Goal: Transaction & Acquisition: Purchase product/service

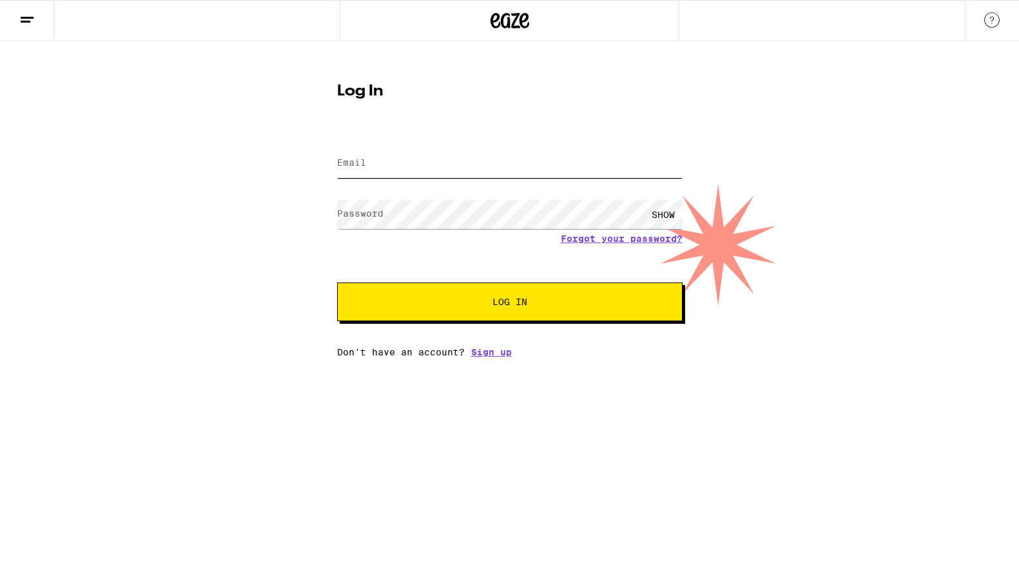
click at [433, 163] on input "Email" at bounding box center [510, 163] width 346 height 29
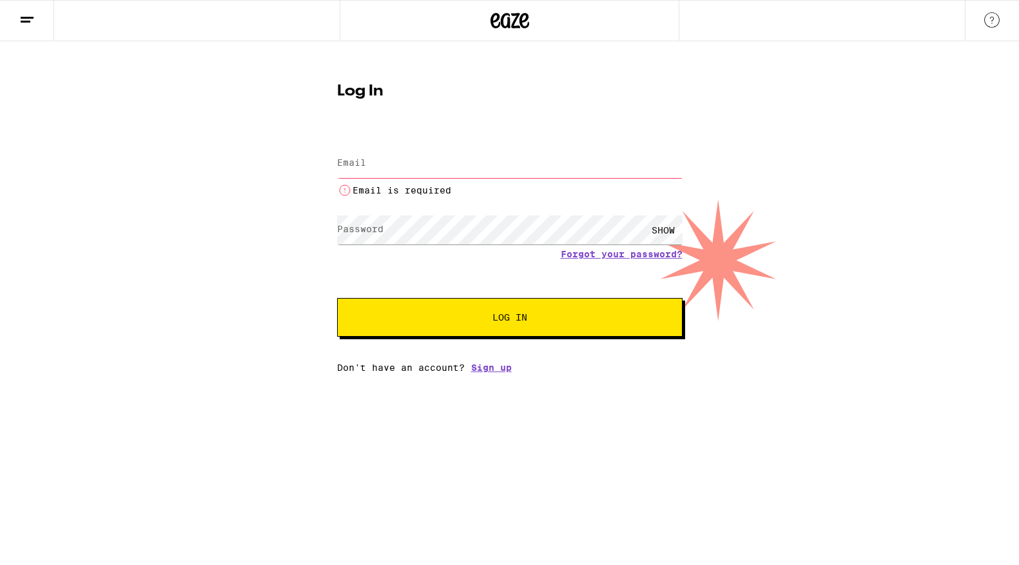
click at [418, 166] on input "Email" at bounding box center [510, 163] width 346 height 29
type input "[EMAIL_ADDRESS][DOMAIN_NAME]"
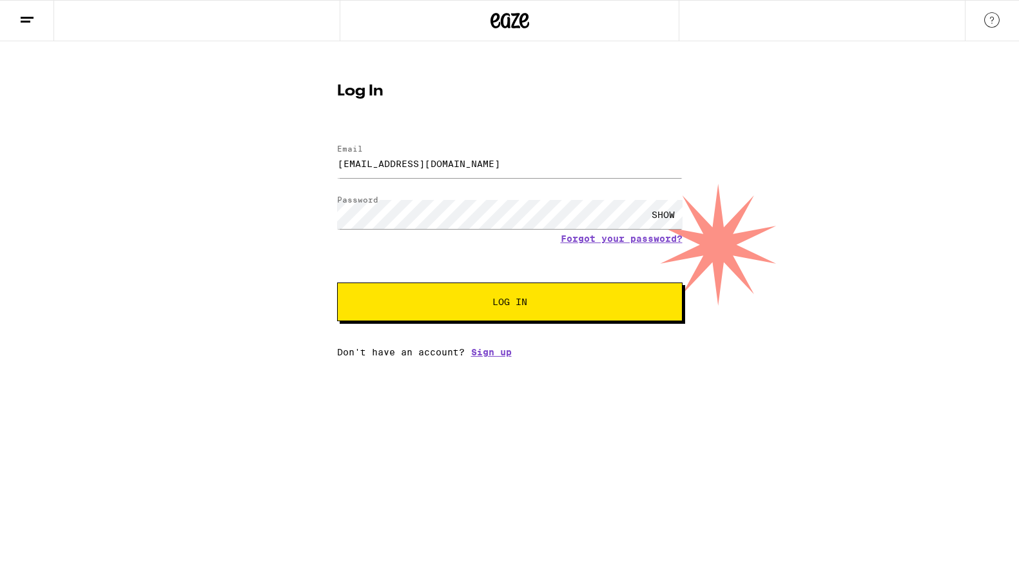
click at [496, 306] on span "Log In" at bounding box center [510, 301] width 35 height 9
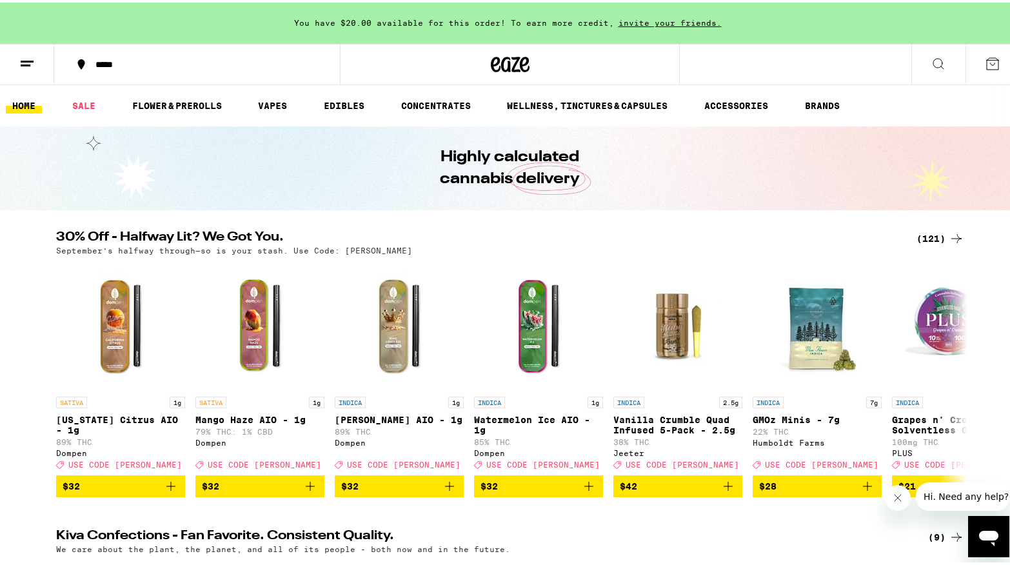
click at [932, 66] on icon at bounding box center [937, 61] width 15 height 15
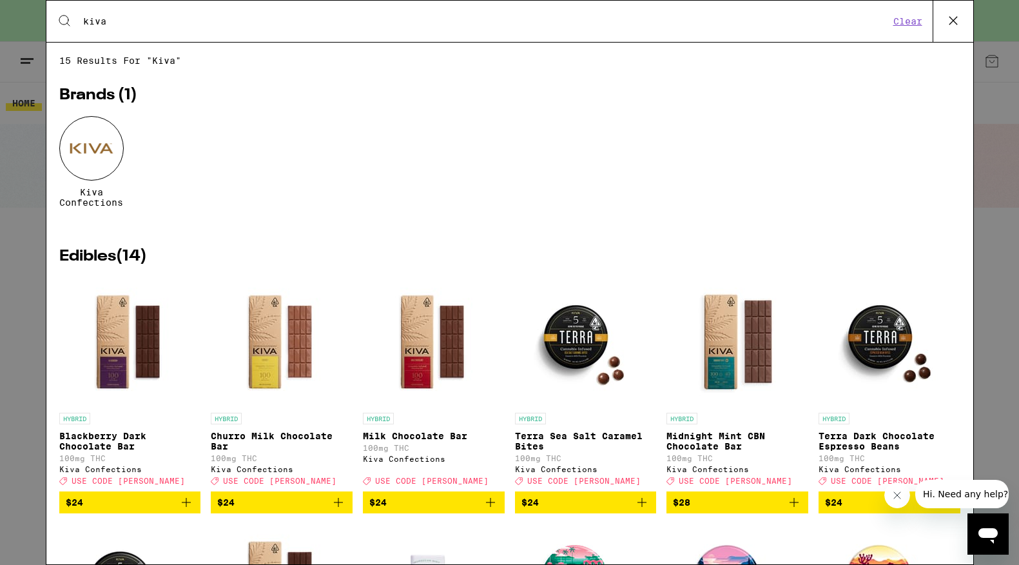
type input "kiva"
click at [96, 152] on div at bounding box center [91, 148] width 64 height 64
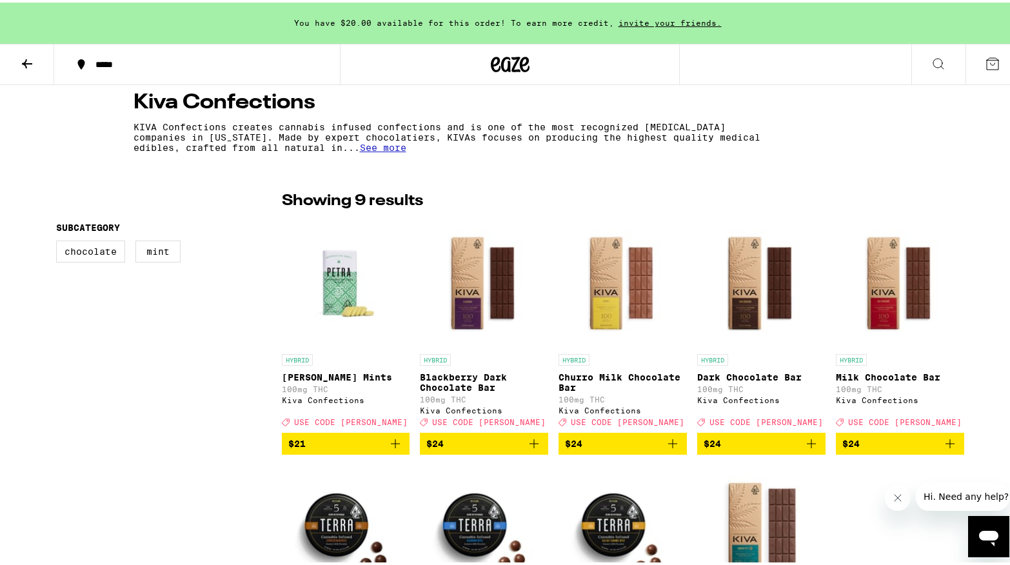
scroll to position [246, 0]
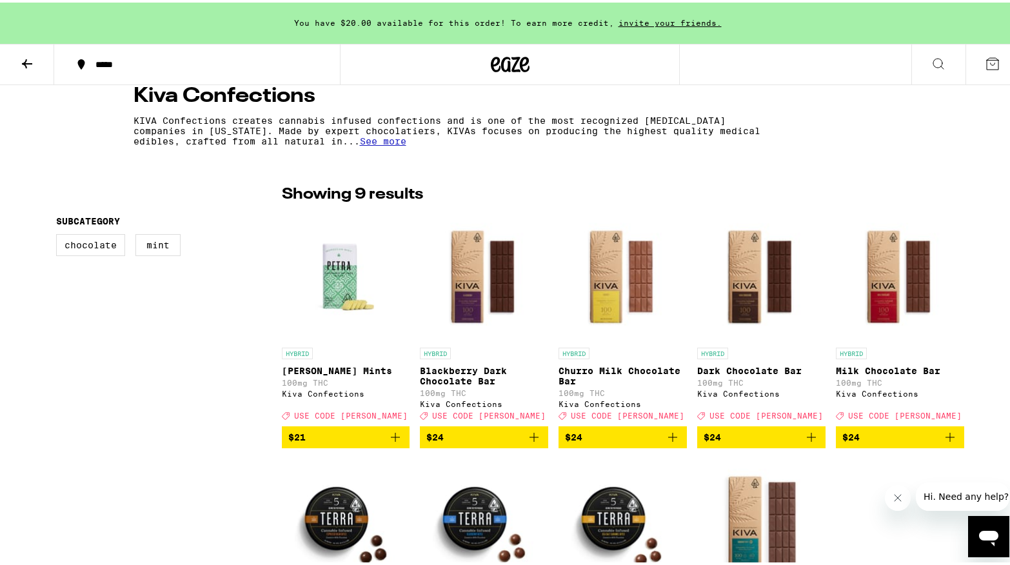
click at [389, 442] on icon "Add to bag" at bounding box center [394, 434] width 15 height 15
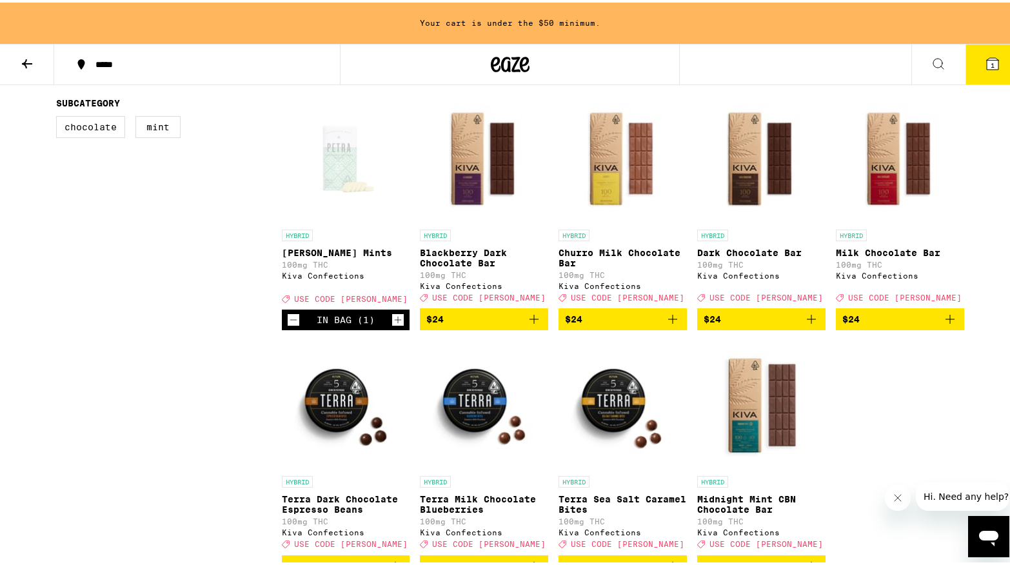
scroll to position [0, 0]
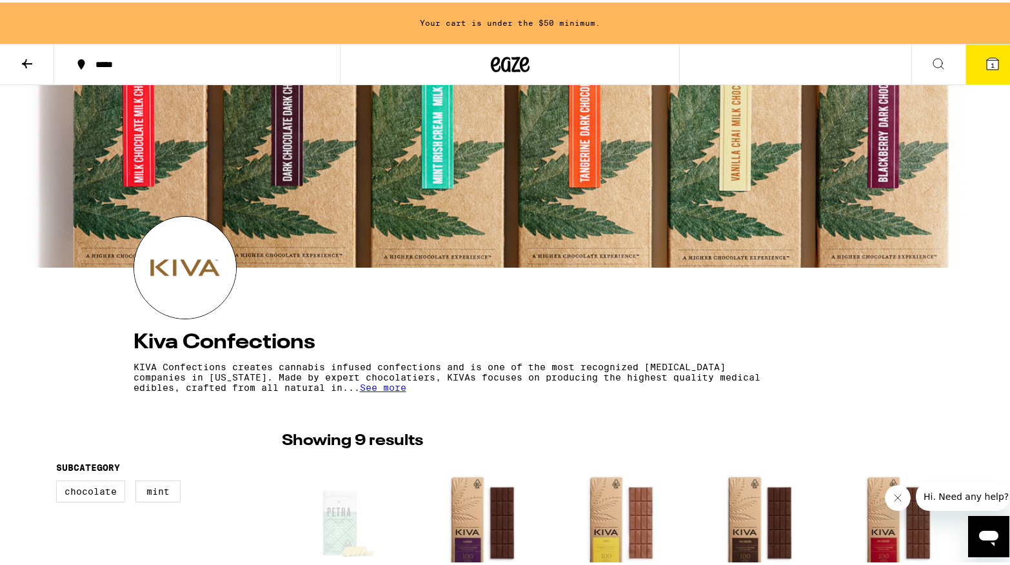
click at [20, 58] on icon at bounding box center [26, 61] width 15 height 15
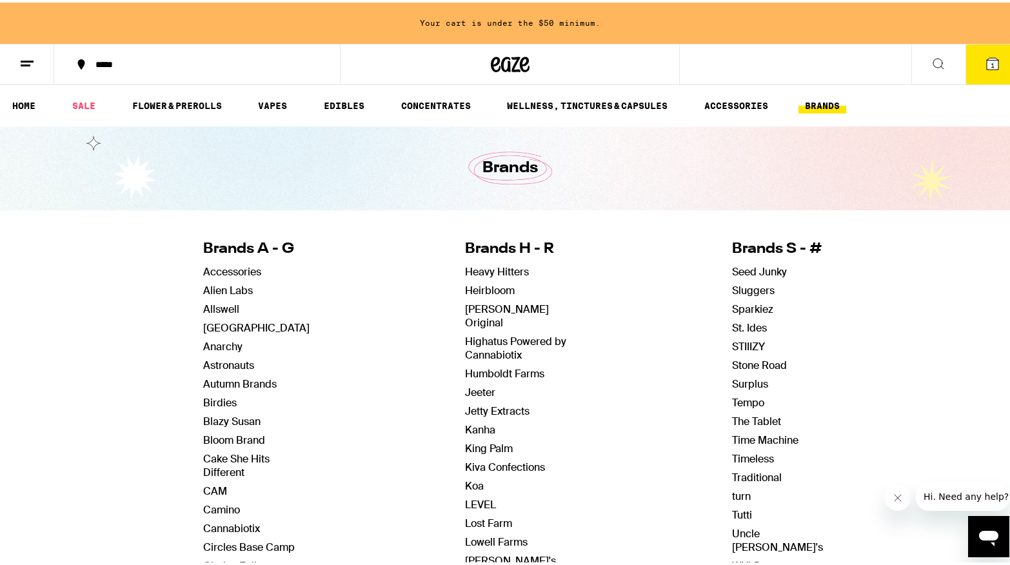
click at [152, 62] on div "*****" at bounding box center [203, 61] width 229 height 9
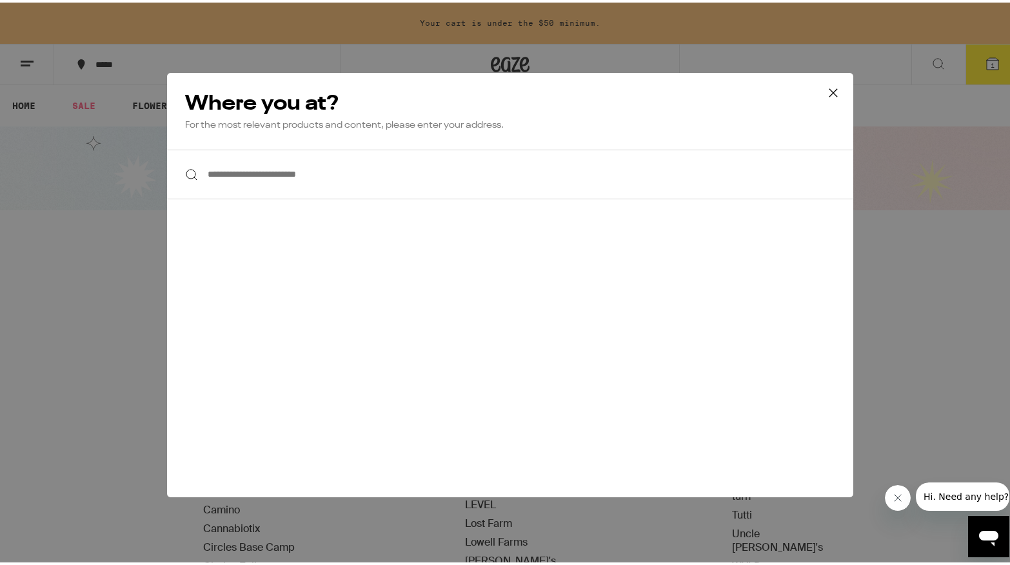
click at [829, 84] on icon at bounding box center [832, 90] width 19 height 19
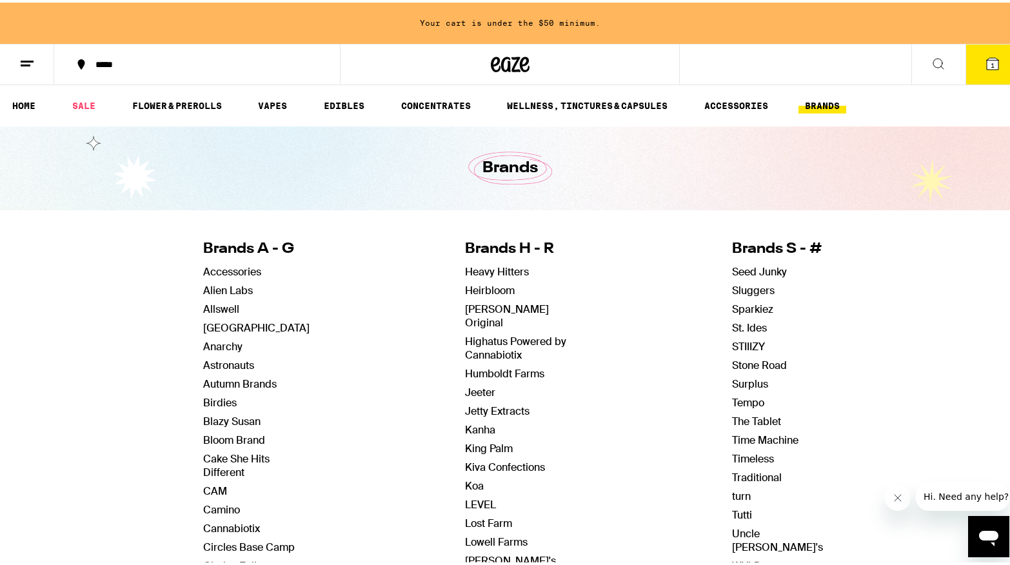
click at [930, 63] on icon at bounding box center [937, 61] width 15 height 15
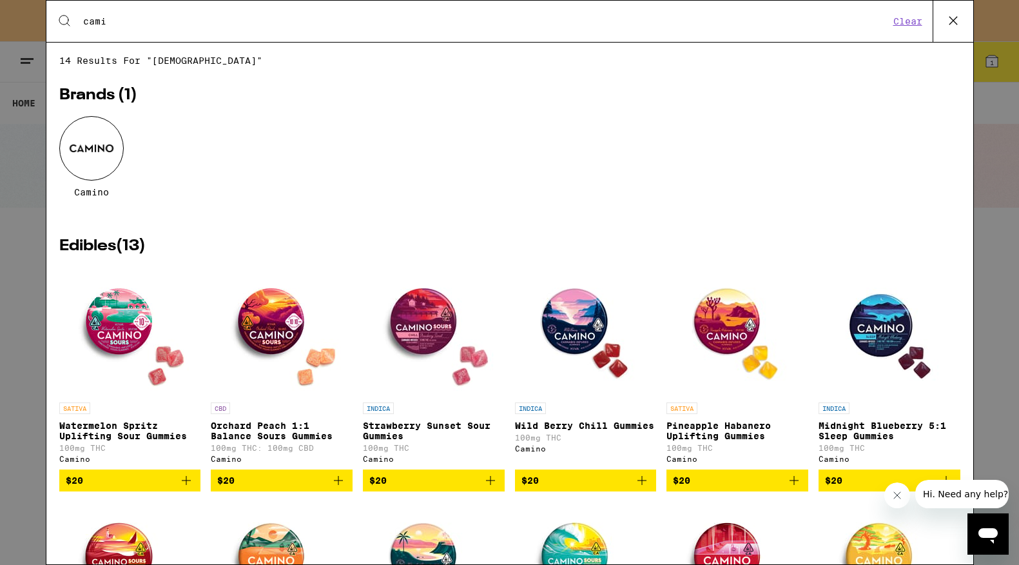
type input "cami"
click at [83, 153] on div at bounding box center [91, 148] width 64 height 64
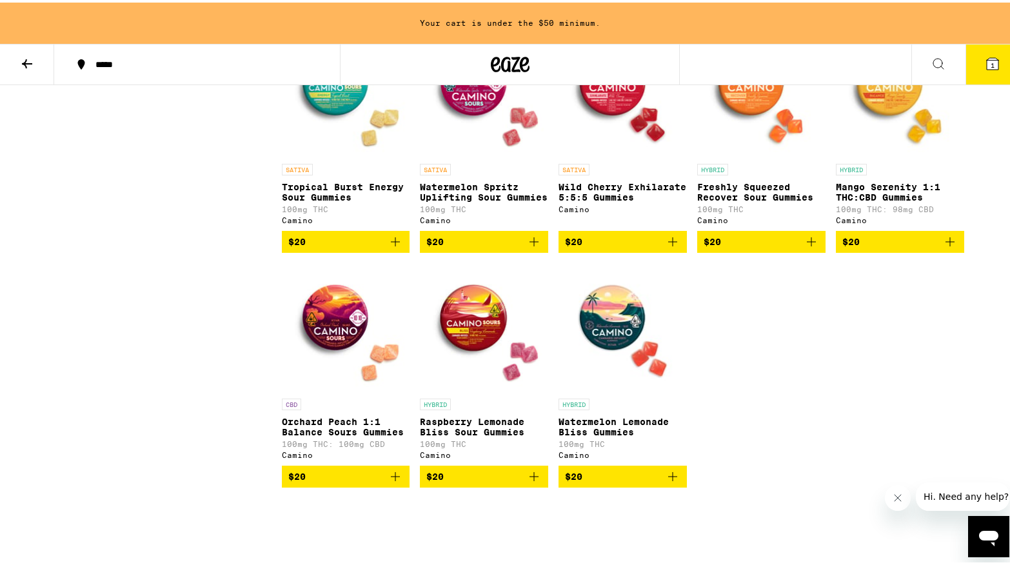
scroll to position [663, 0]
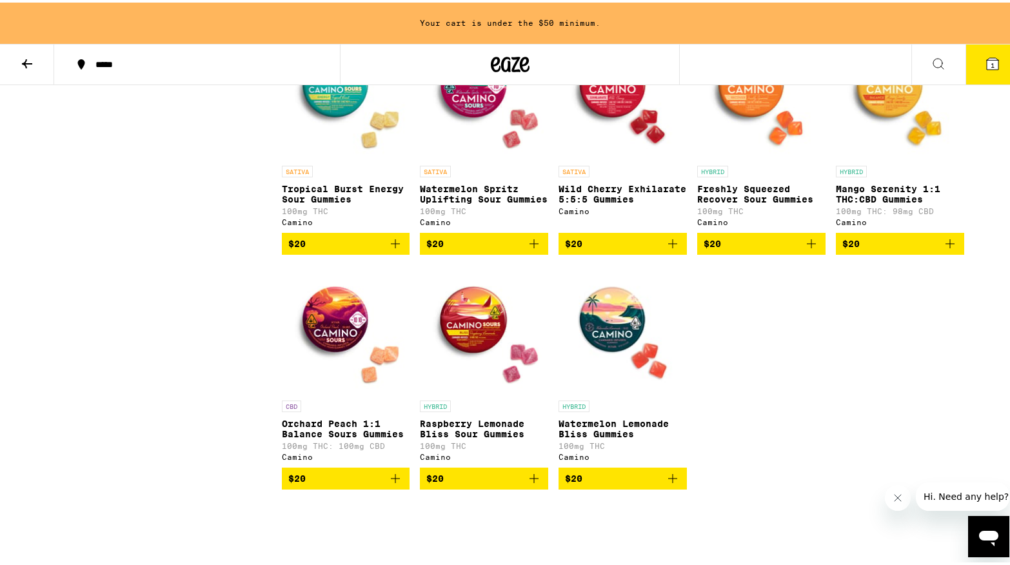
click at [531, 246] on icon "Add to bag" at bounding box center [533, 241] width 9 height 9
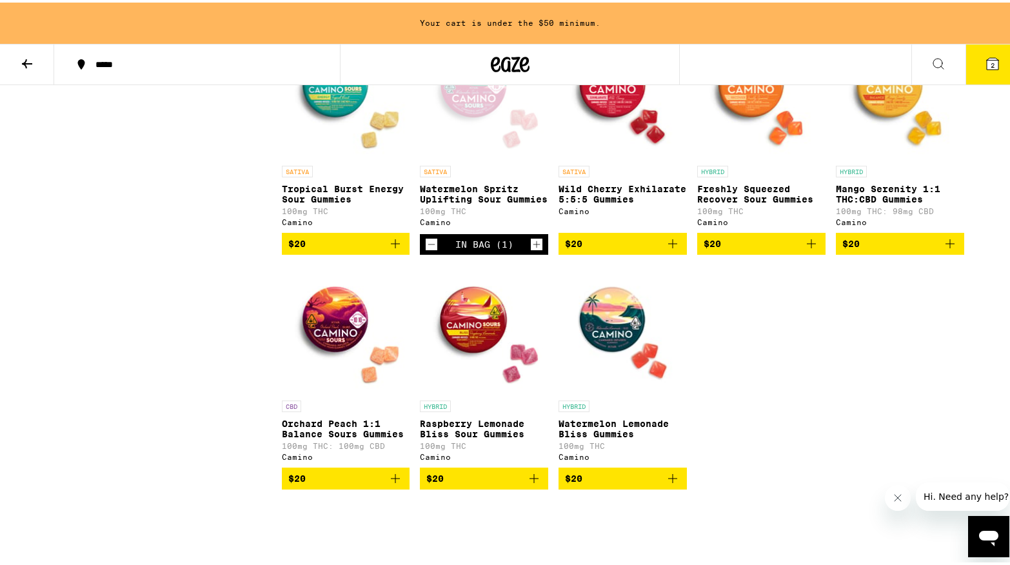
click at [533, 246] on icon "Increment" at bounding box center [536, 242] width 7 height 7
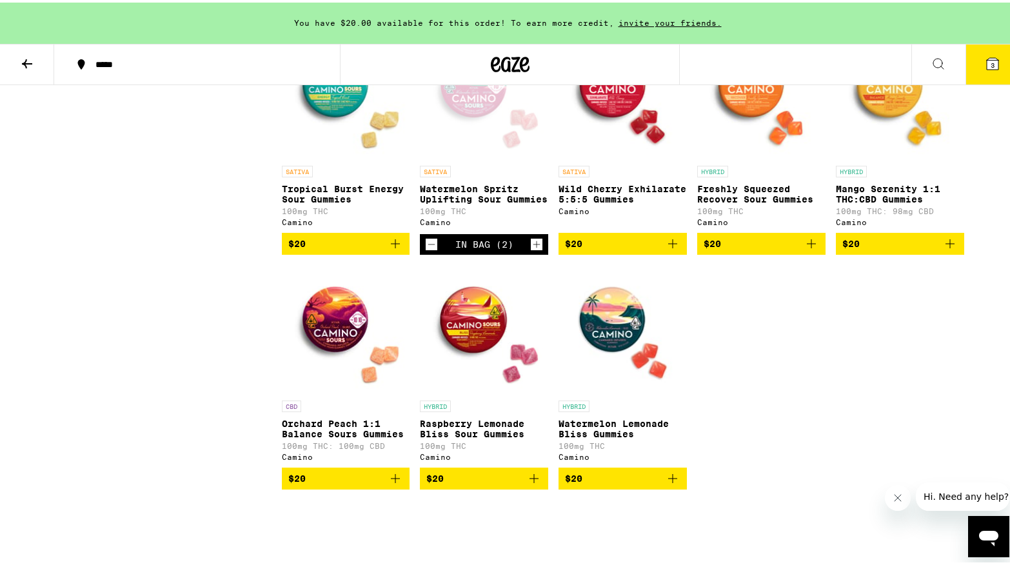
click at [388, 484] on icon "Add to bag" at bounding box center [394, 475] width 15 height 15
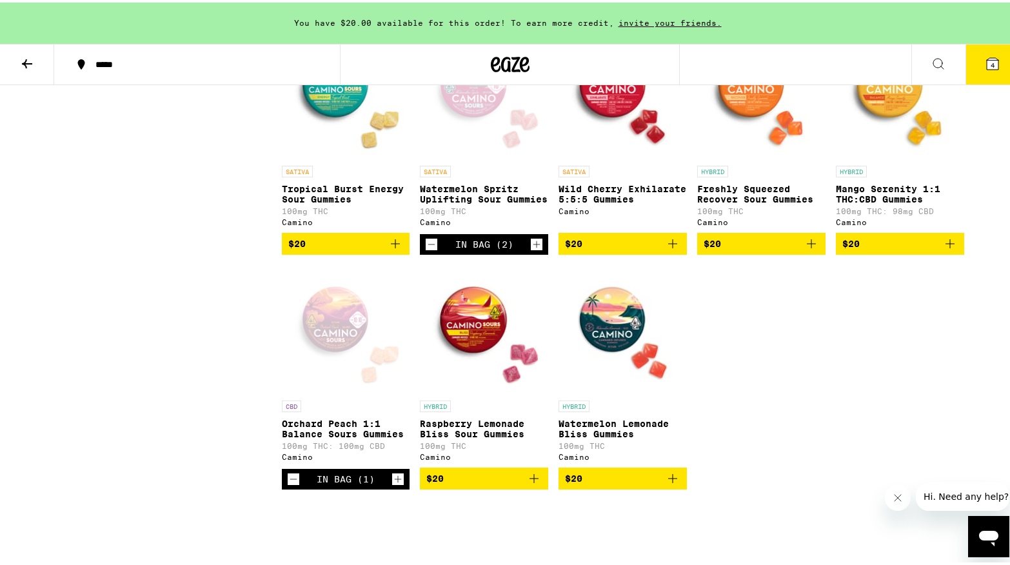
click at [392, 484] on icon "Increment" at bounding box center [398, 476] width 12 height 15
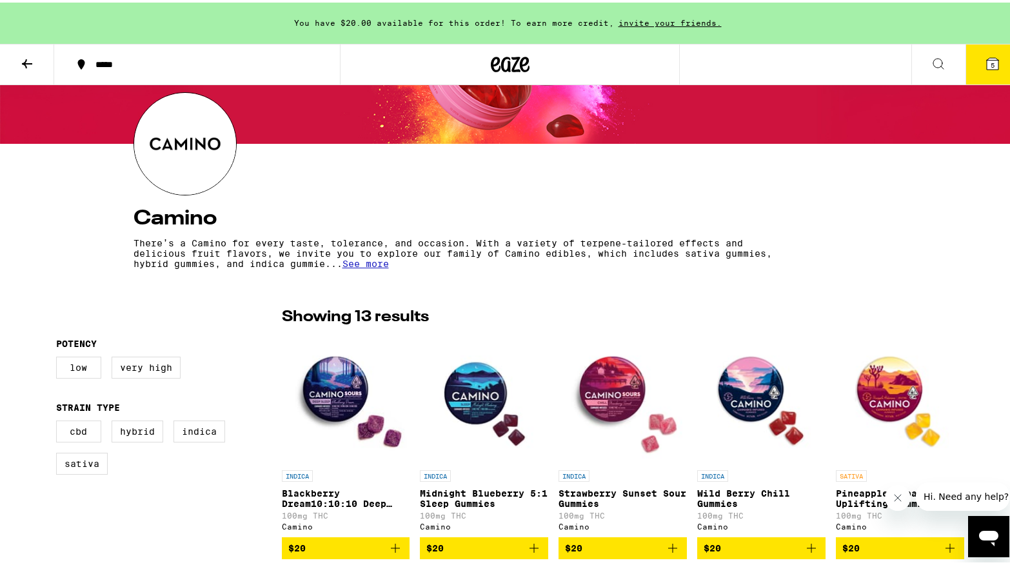
scroll to position [108, 0]
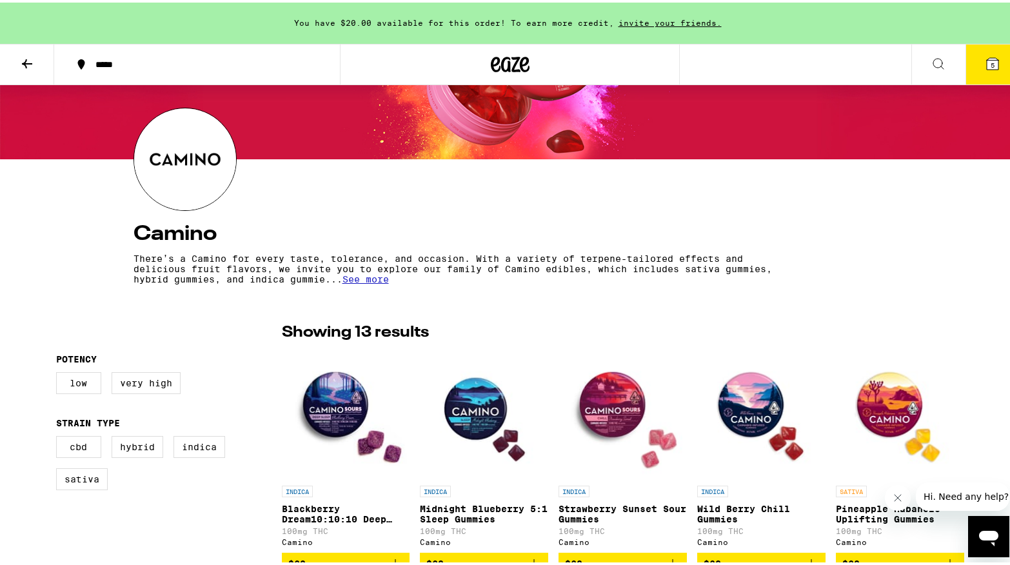
click at [389, 282] on span "See more" at bounding box center [365, 276] width 46 height 10
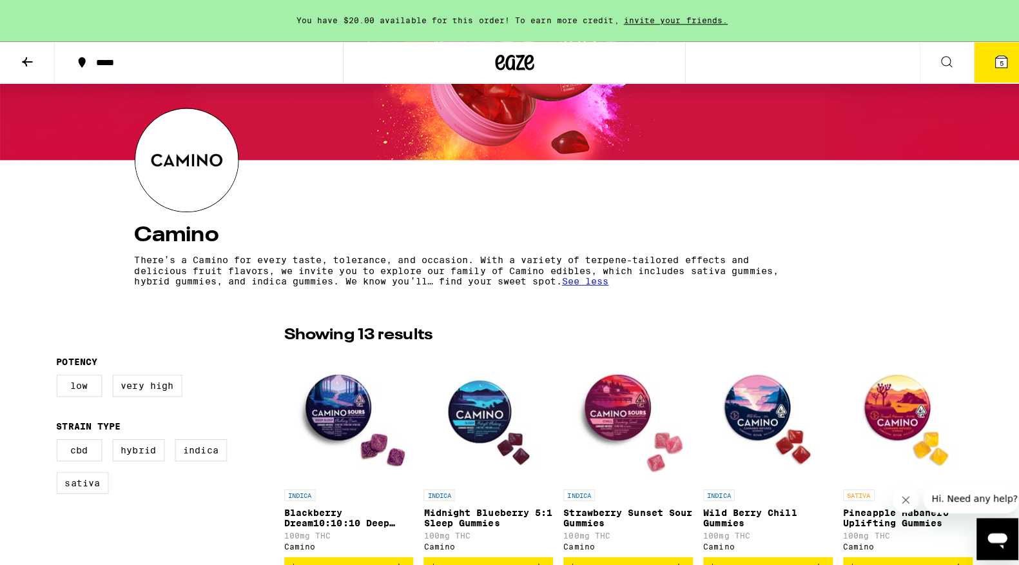
scroll to position [0, 0]
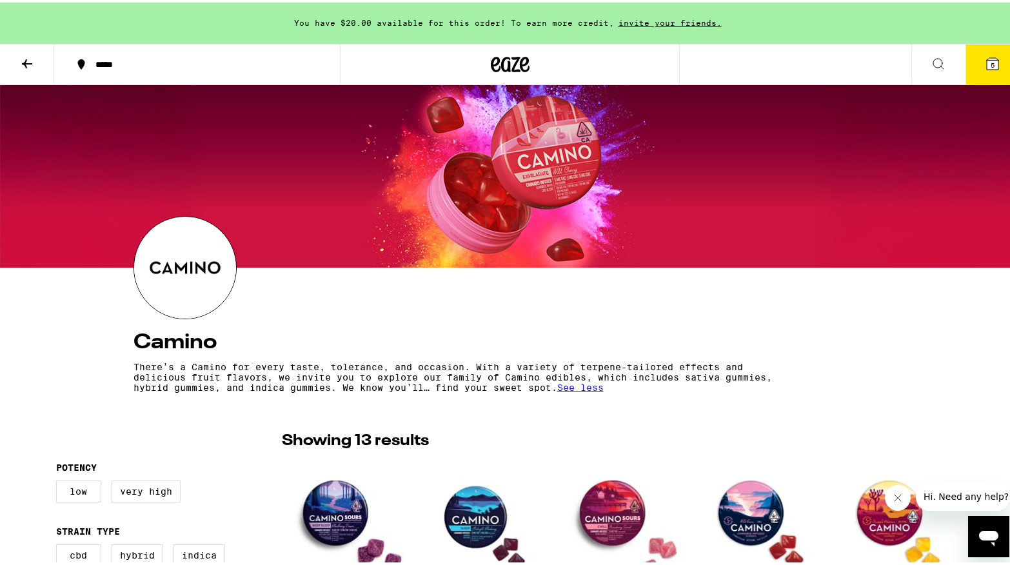
click at [28, 57] on icon at bounding box center [26, 61] width 15 height 15
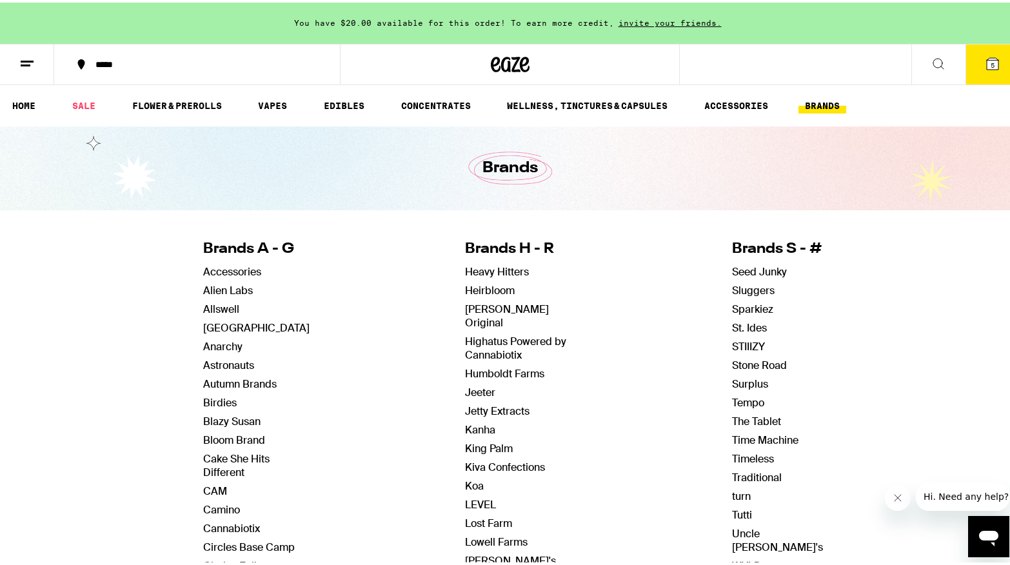
click at [933, 63] on icon at bounding box center [938, 61] width 10 height 10
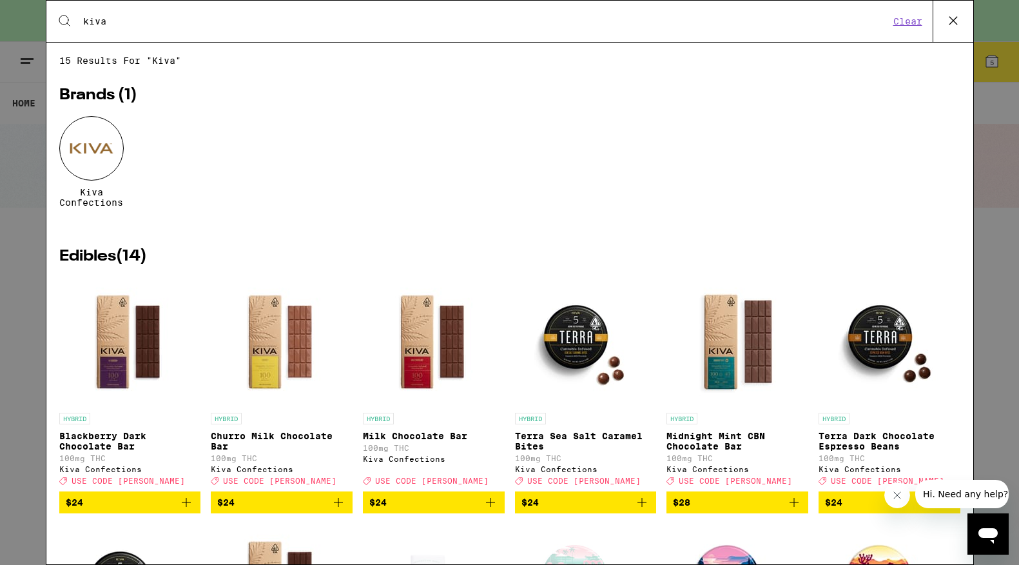
type input "kiva"
click at [108, 28] on div "Search for Products kiva Clear" at bounding box center [509, 21] width 927 height 41
click at [901, 26] on button "Clear" at bounding box center [908, 21] width 37 height 12
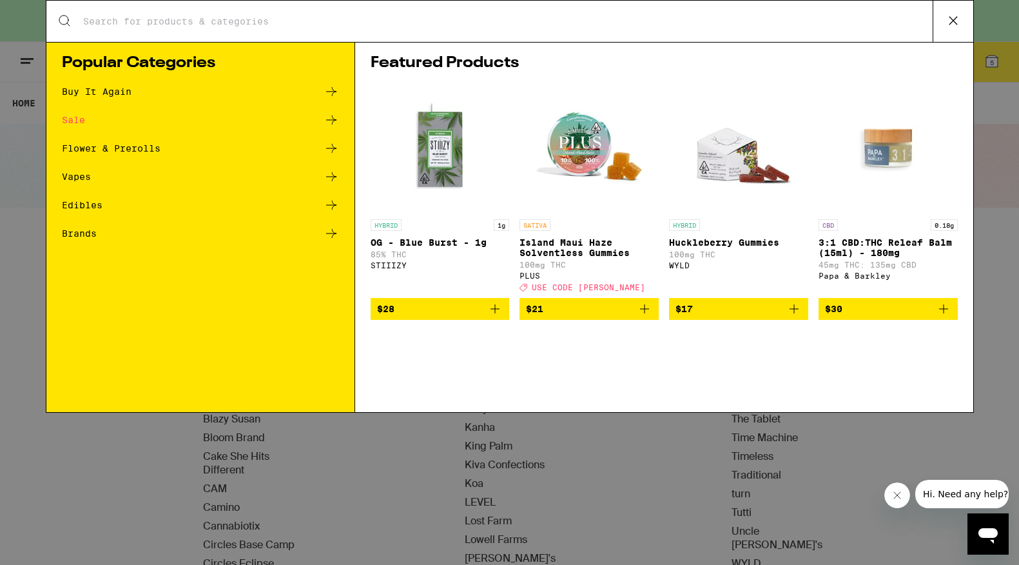
click at [311, 16] on input "Search for Products" at bounding box center [508, 21] width 850 height 12
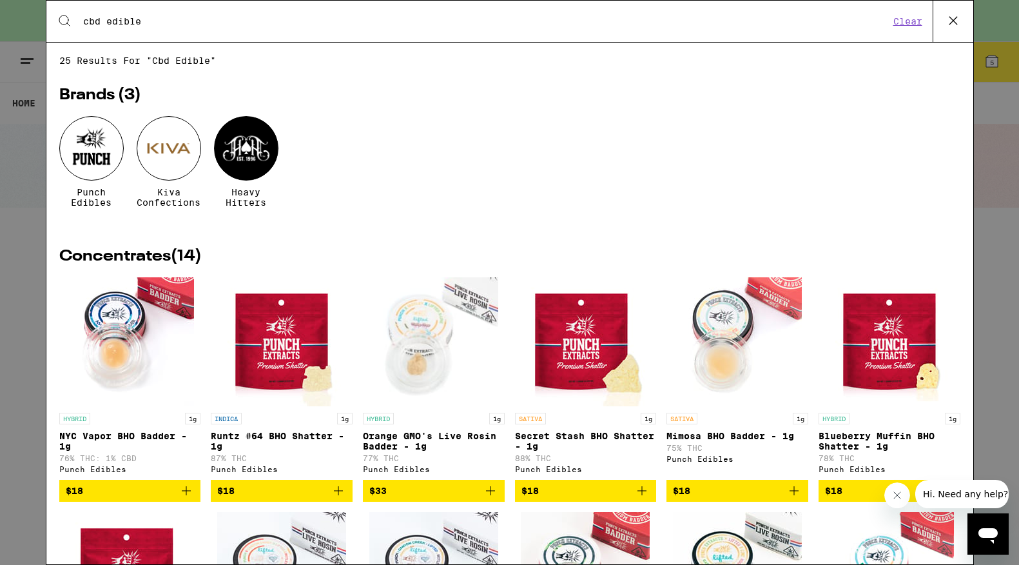
type input "cbd edible"
click at [914, 26] on button "Clear" at bounding box center [908, 21] width 37 height 12
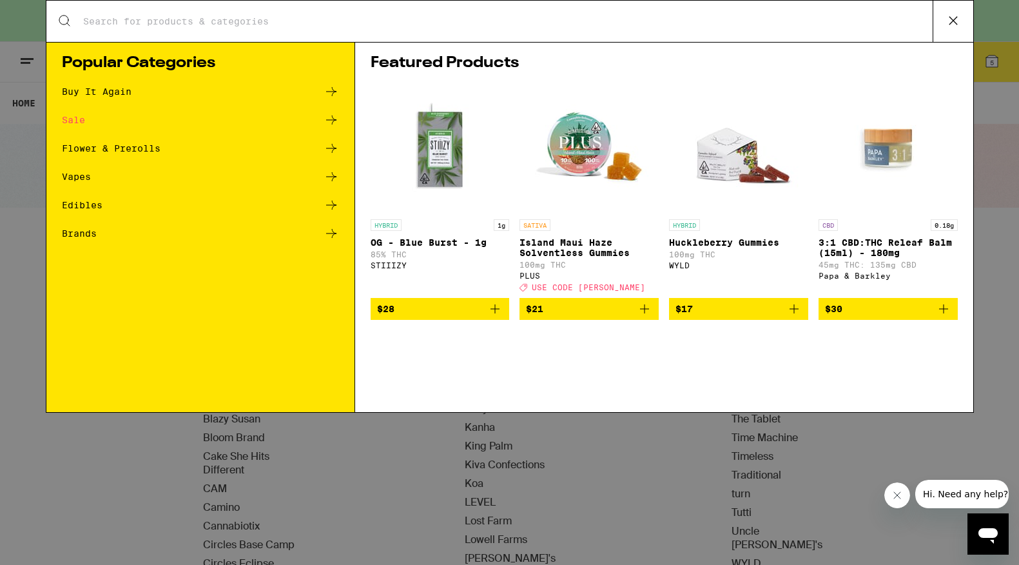
click at [32, 158] on div "Search for Products Popular Categories Buy It Again Sale Flower & Prerolls Vape…" at bounding box center [509, 282] width 1019 height 565
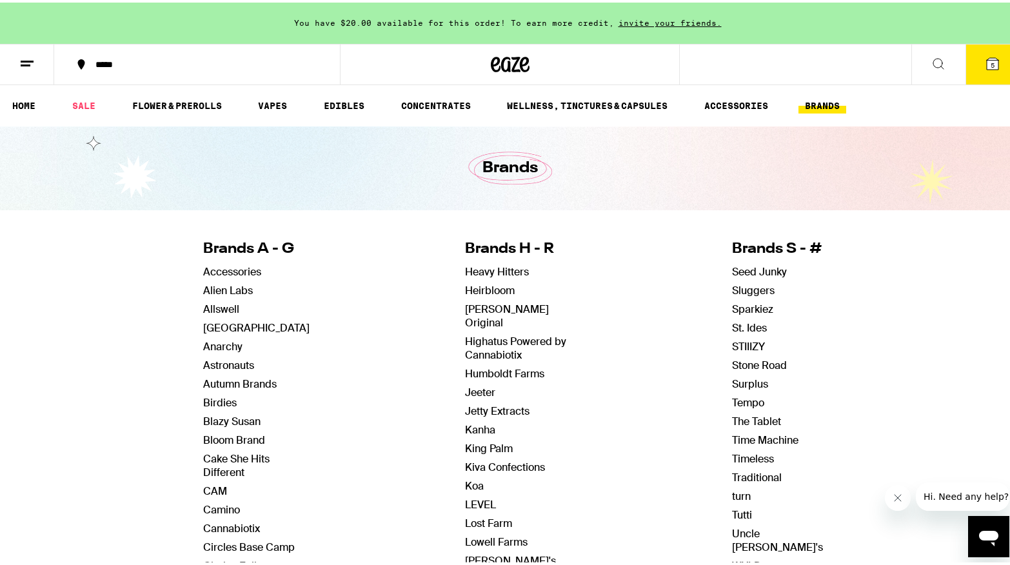
click at [32, 158] on div "Search for Products Popular Categories Buy It Again Sale Flower & Prerolls Vape…" at bounding box center [509, 282] width 1019 height 565
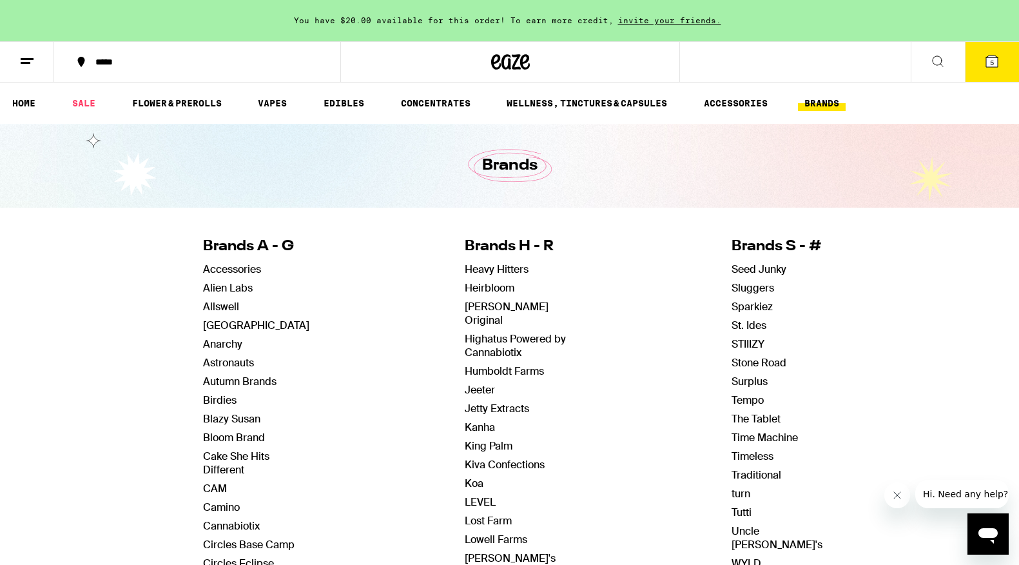
click at [28, 97] on div "Search for Products Popular Categories Buy It Again Sale Flower & Prerolls Vape…" at bounding box center [509, 282] width 1019 height 565
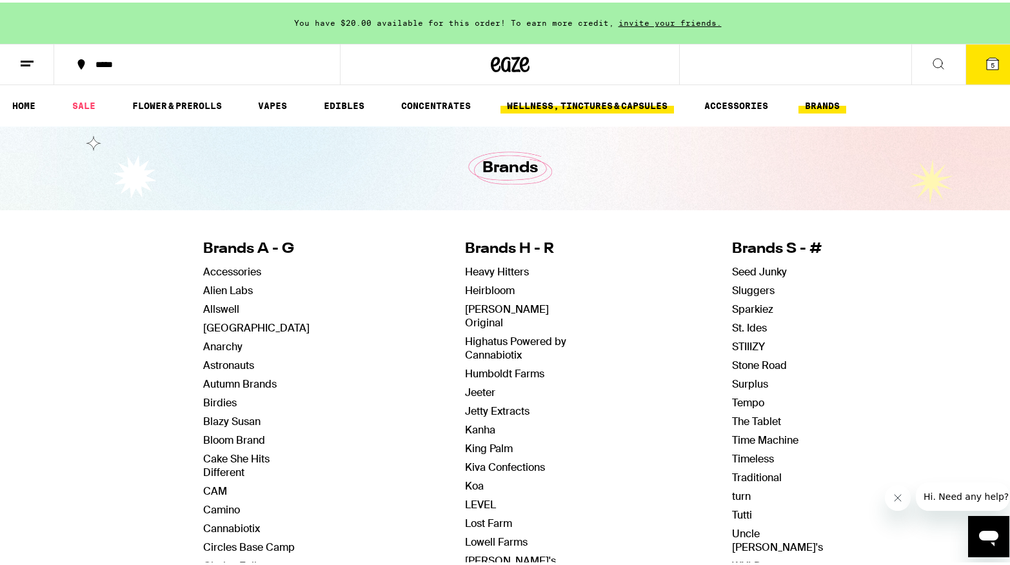
click at [648, 96] on link "WELLNESS, TINCTURES & CAPSULES" at bounding box center [586, 102] width 173 height 15
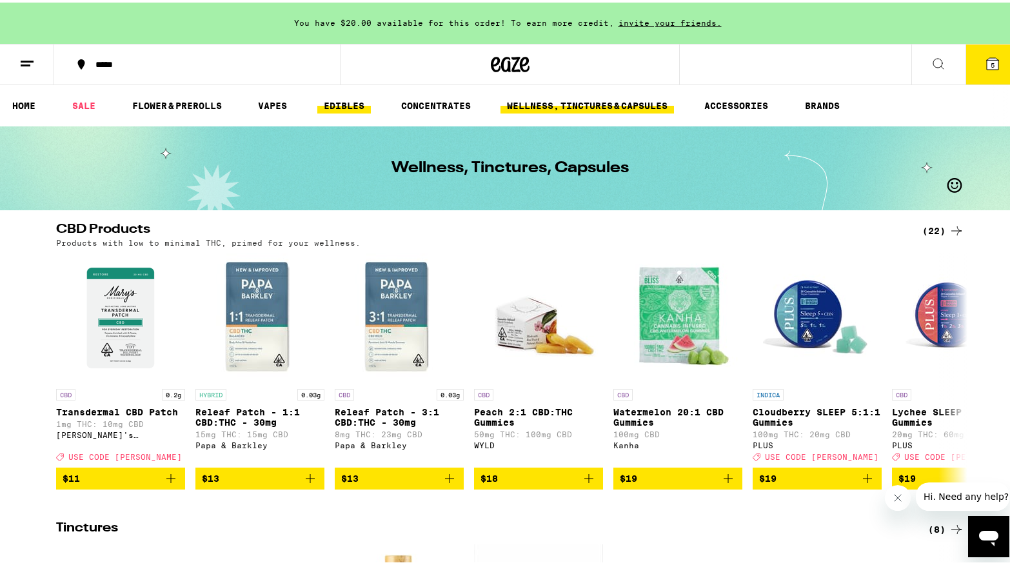
click at [341, 100] on link "EDIBLES" at bounding box center [344, 102] width 54 height 15
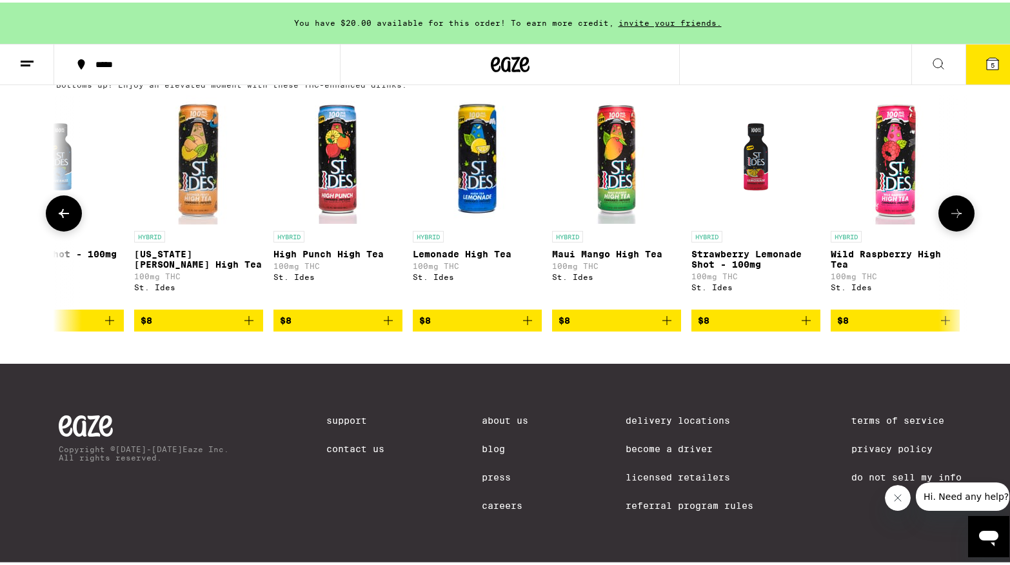
scroll to position [0, 1172]
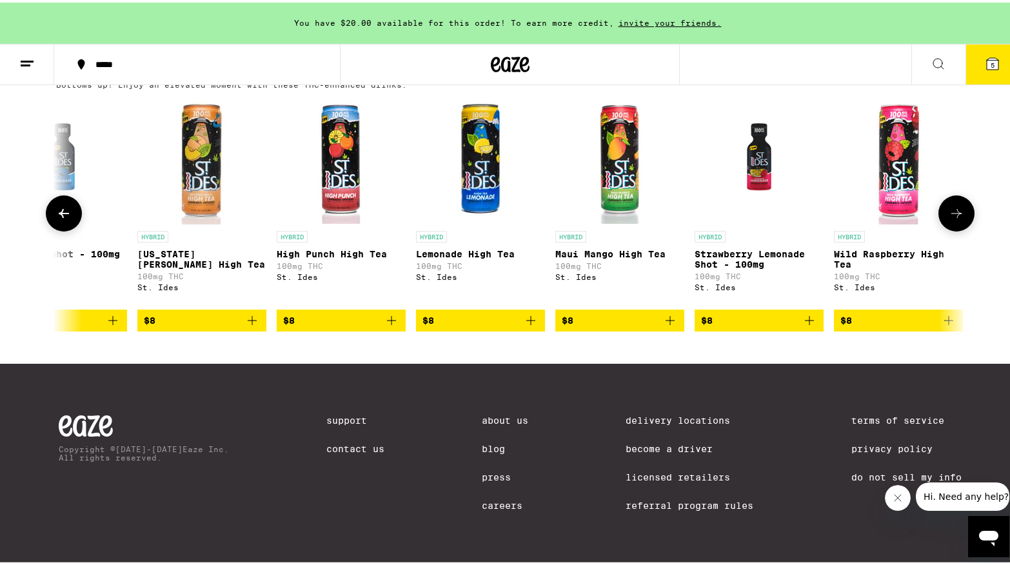
click at [340, 130] on img "Open page for High Punch High Tea from St. Ides" at bounding box center [341, 157] width 129 height 129
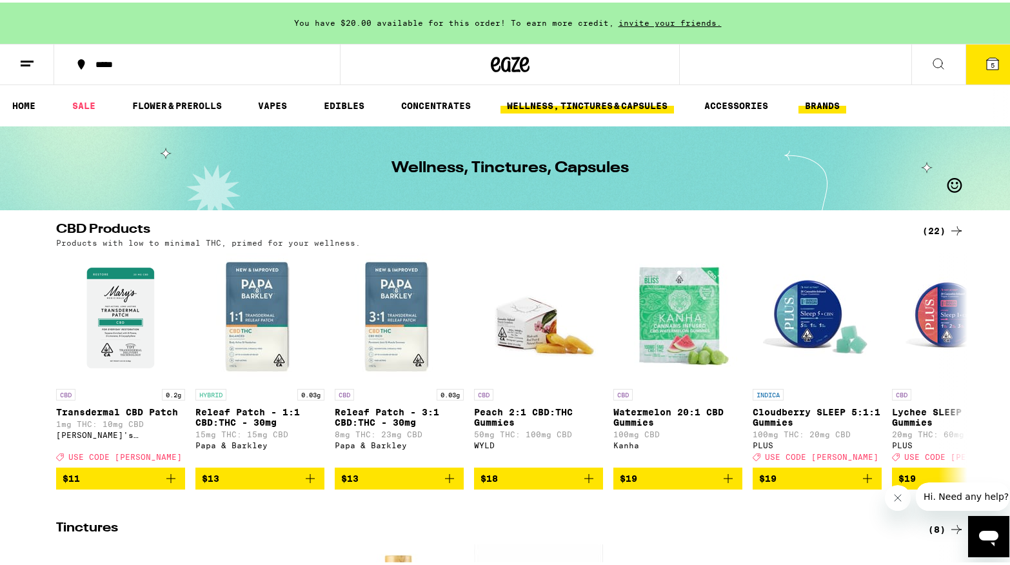
click at [820, 103] on link "BRANDS" at bounding box center [822, 102] width 48 height 15
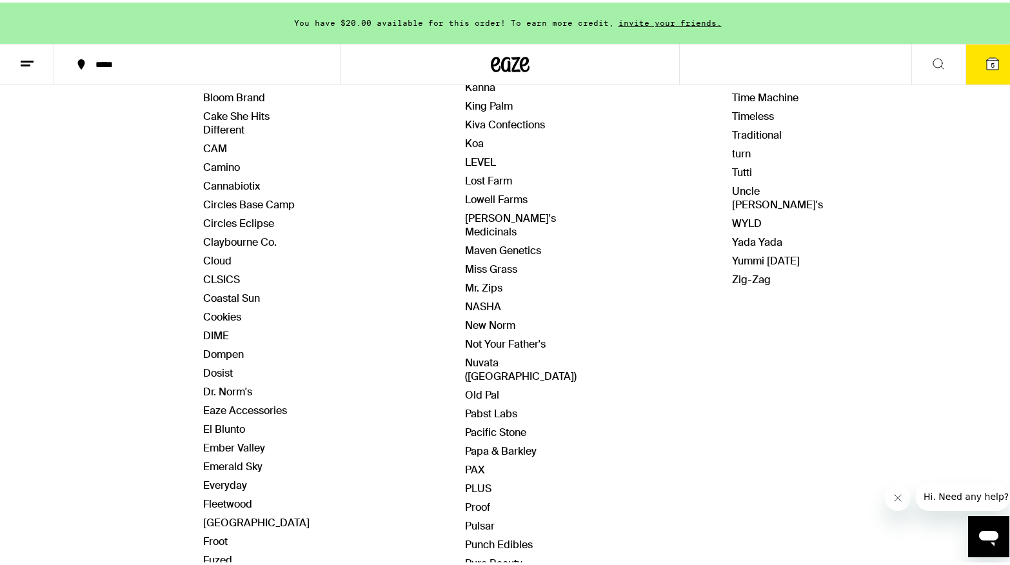
scroll to position [338, 0]
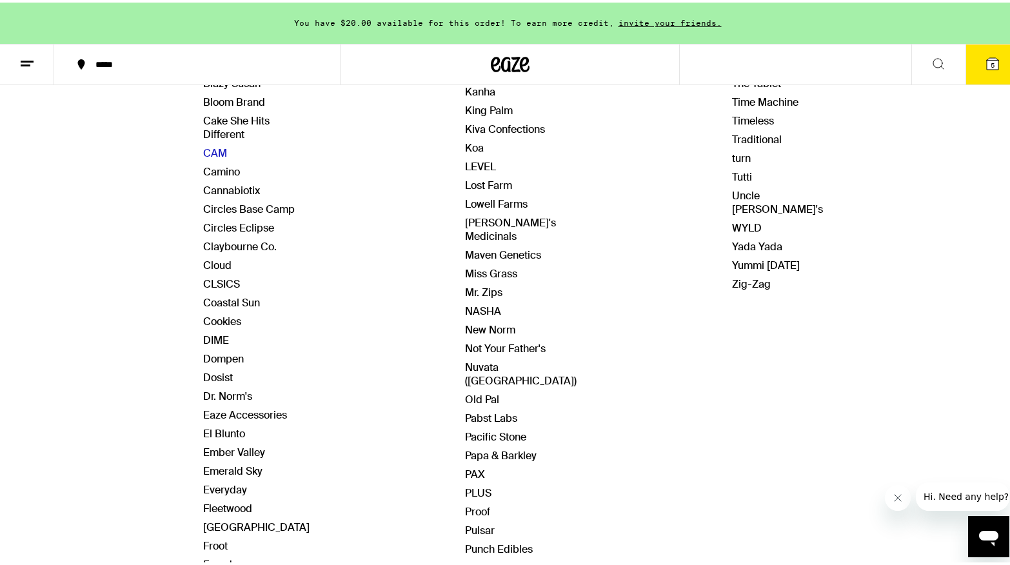
click at [216, 148] on link "CAM" at bounding box center [215, 151] width 24 height 14
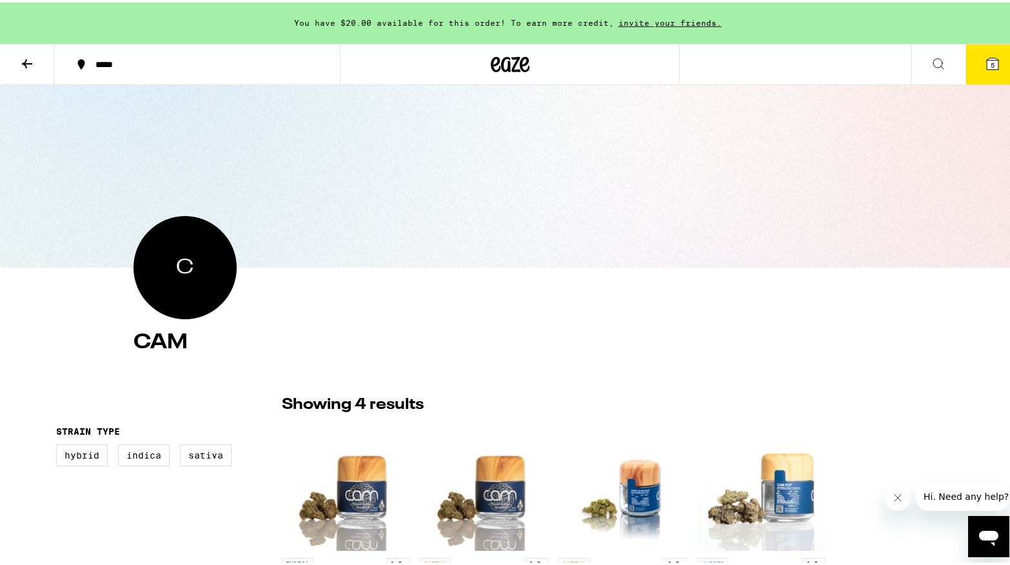
click at [24, 52] on button at bounding box center [27, 62] width 54 height 41
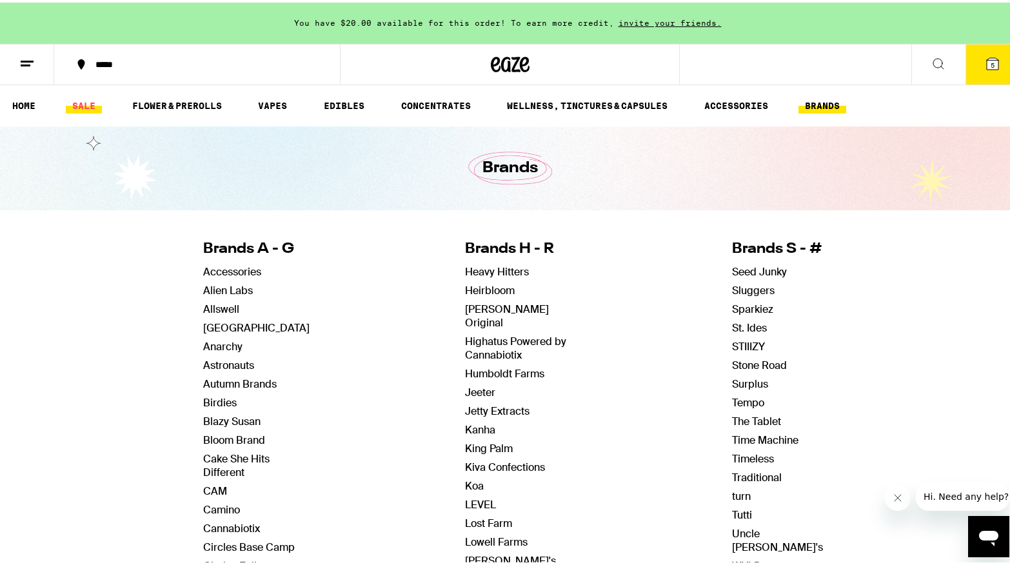
click at [70, 100] on link "SALE" at bounding box center [84, 102] width 36 height 15
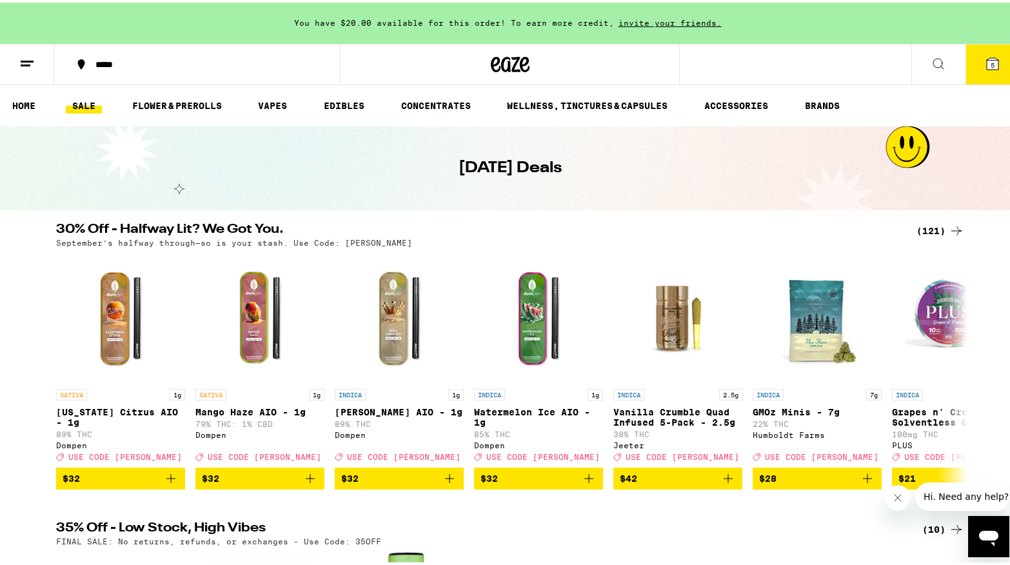
click at [930, 52] on button at bounding box center [938, 62] width 54 height 41
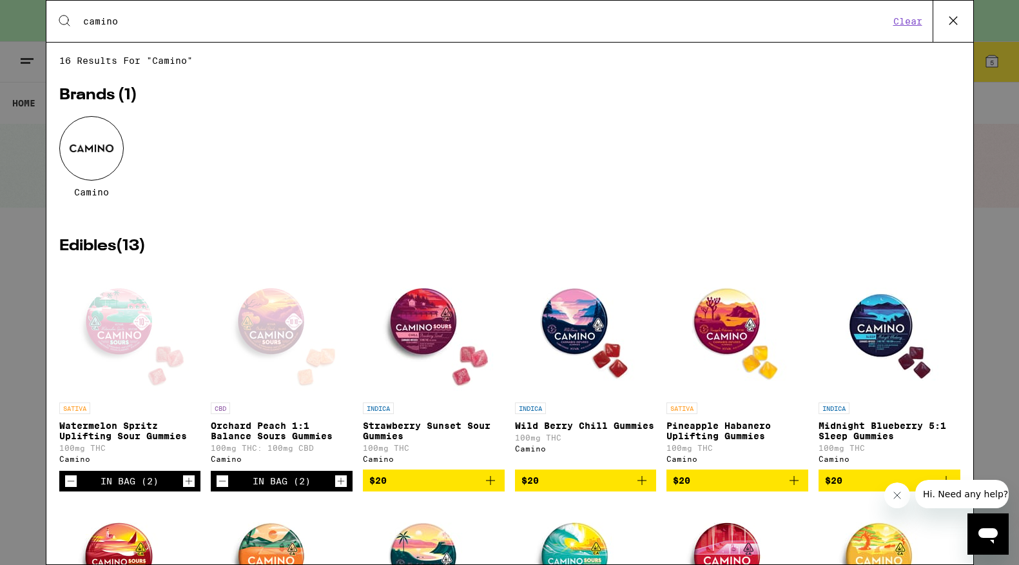
type input "camino"
click at [90, 159] on div at bounding box center [91, 148] width 64 height 64
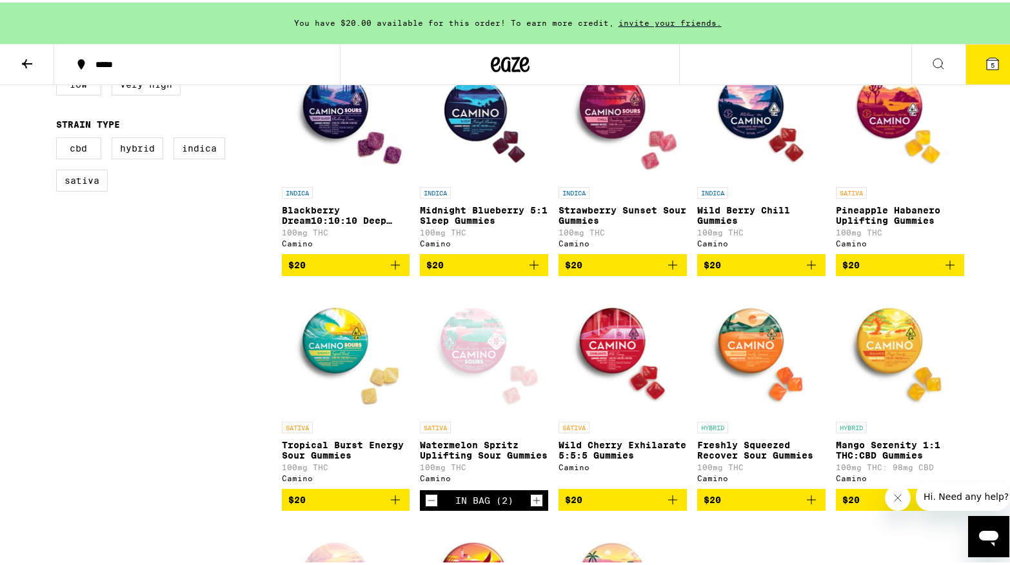
scroll to position [406, 0]
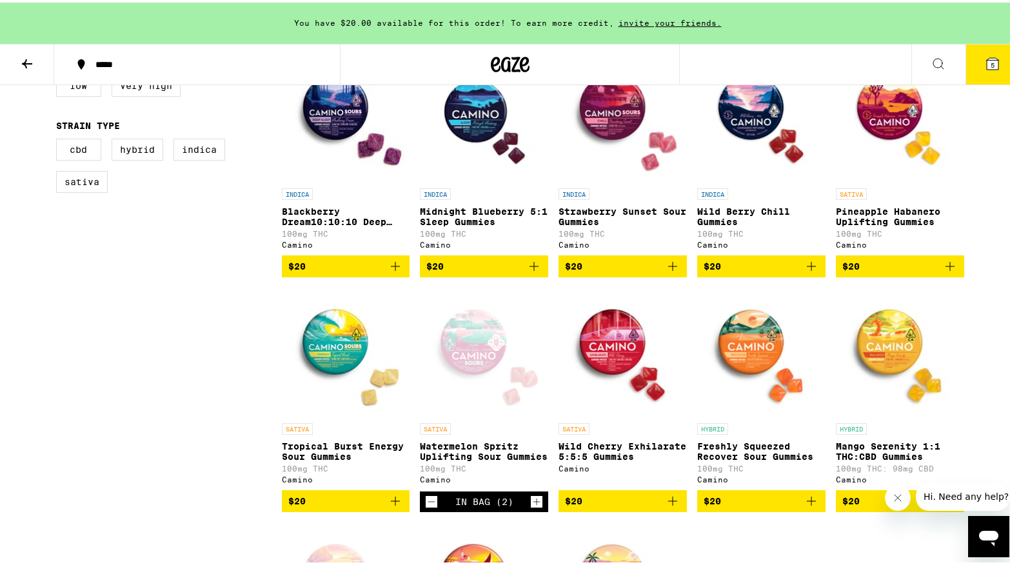
click at [429, 507] on icon "Decrement" at bounding box center [432, 498] width 12 height 15
click at [948, 271] on icon "Add to bag" at bounding box center [949, 263] width 15 height 15
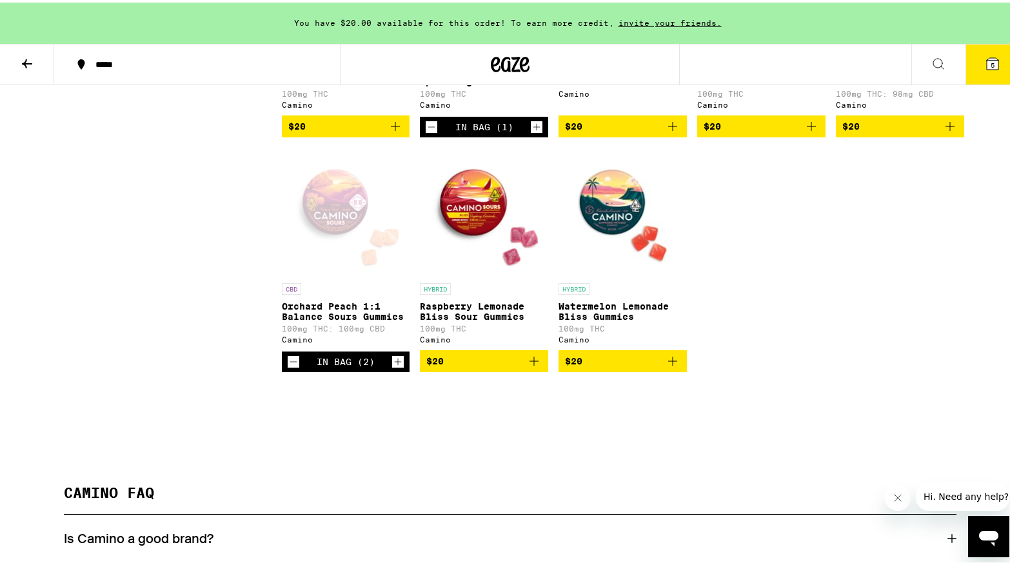
scroll to position [833, 0]
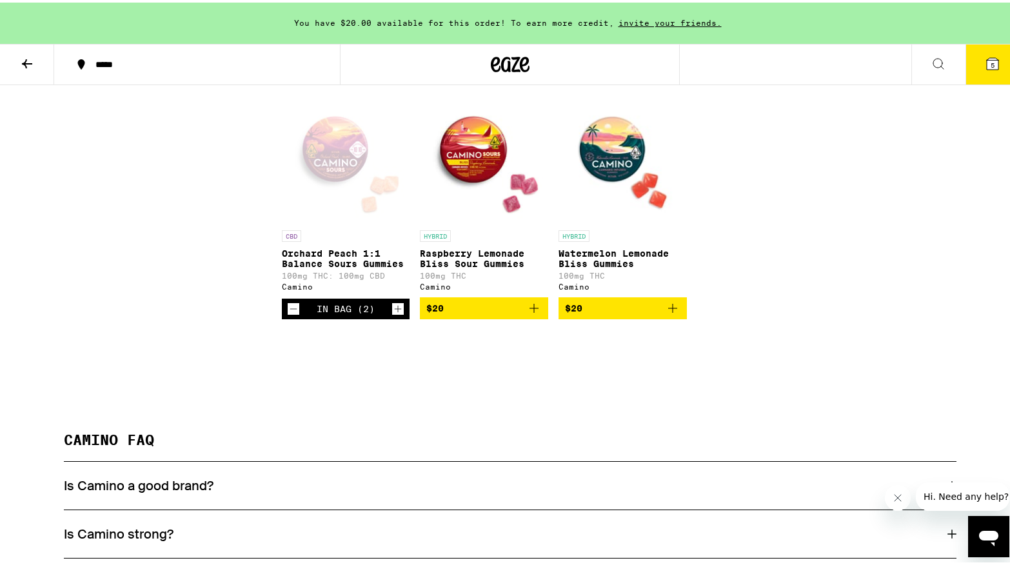
click at [669, 313] on icon "Add to bag" at bounding box center [672, 305] width 15 height 15
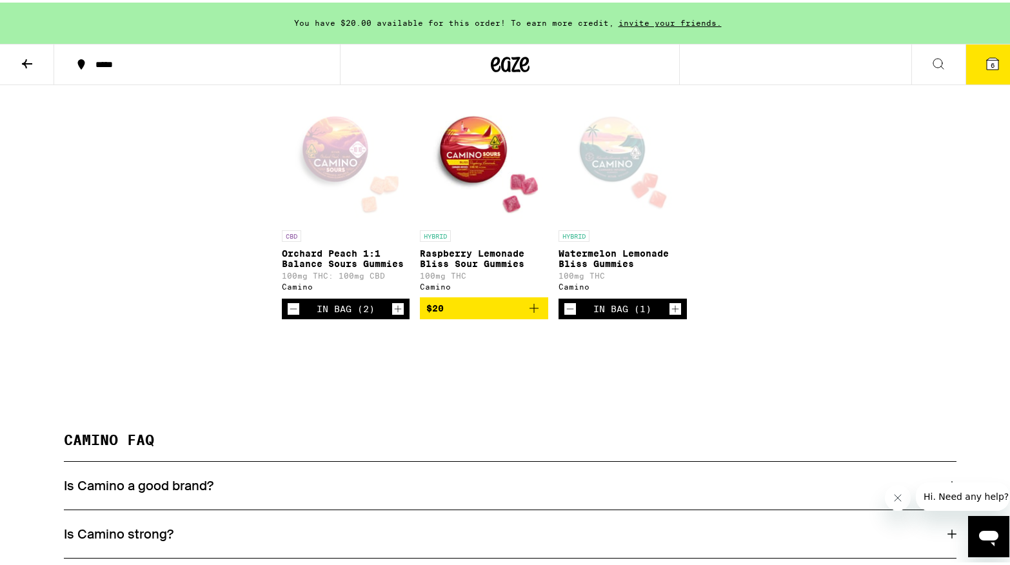
click at [671, 314] on icon "Increment" at bounding box center [675, 306] width 12 height 15
click at [566, 314] on icon "Decrement" at bounding box center [570, 306] width 12 height 15
click at [531, 313] on icon "Add to bag" at bounding box center [533, 305] width 15 height 15
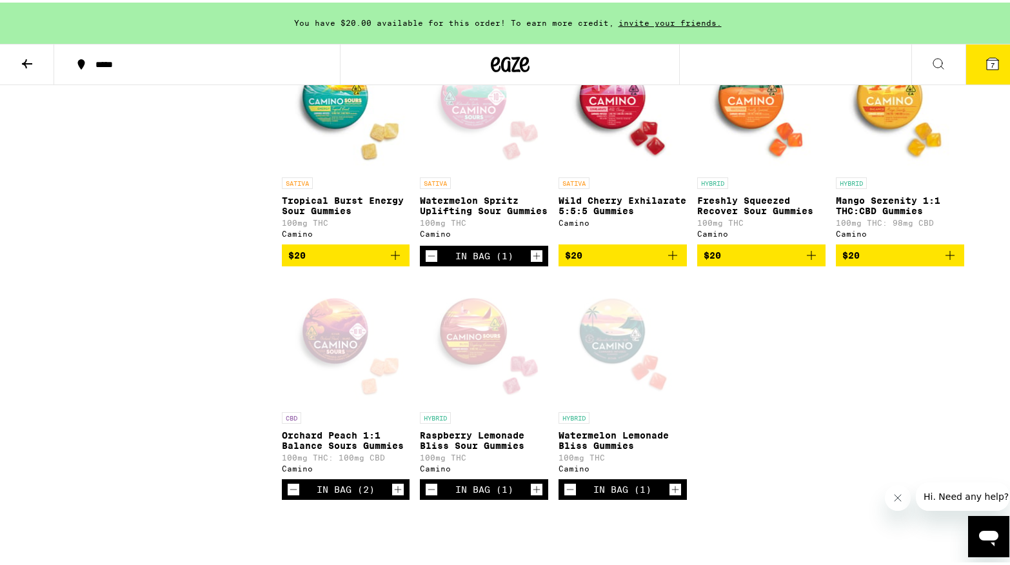
scroll to position [652, 0]
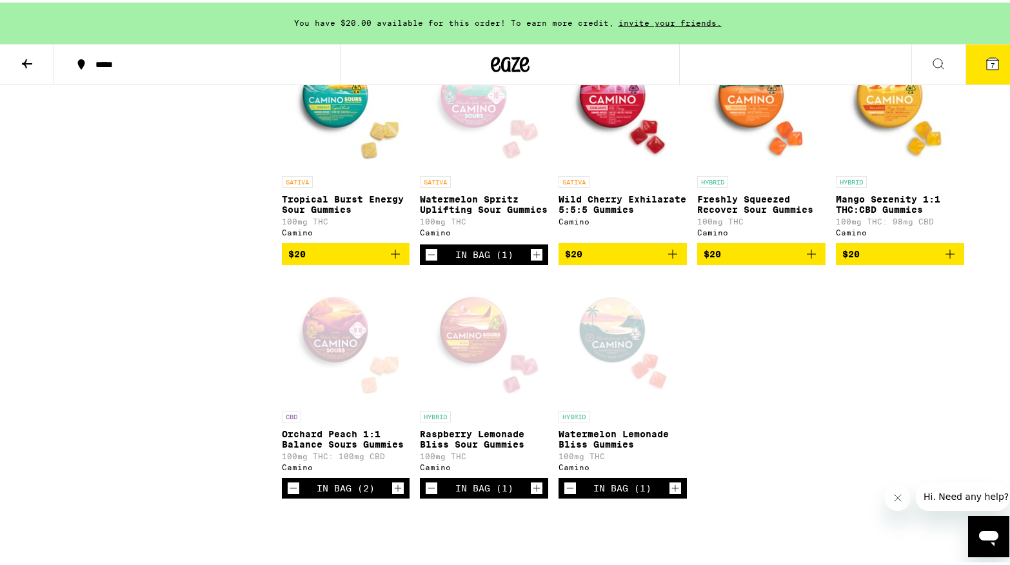
click at [942, 259] on icon "Add to bag" at bounding box center [949, 251] width 15 height 15
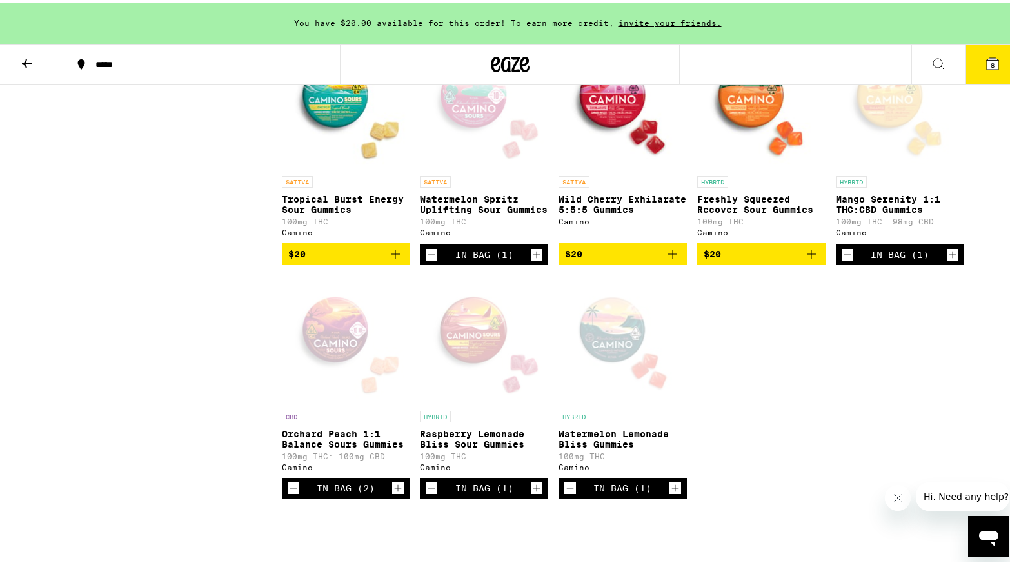
click at [288, 493] on icon "Decrement" at bounding box center [294, 485] width 12 height 15
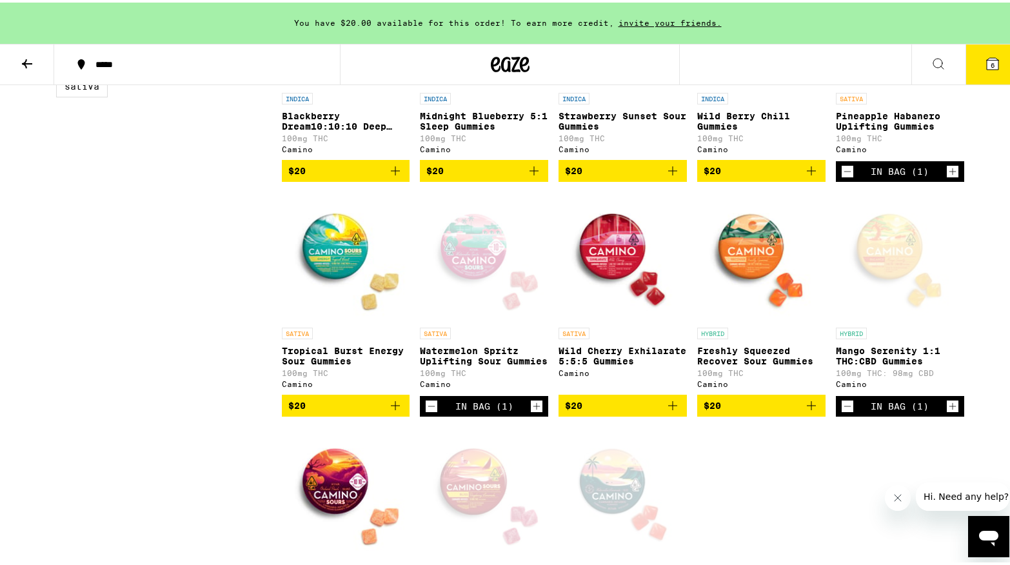
scroll to position [405, 0]
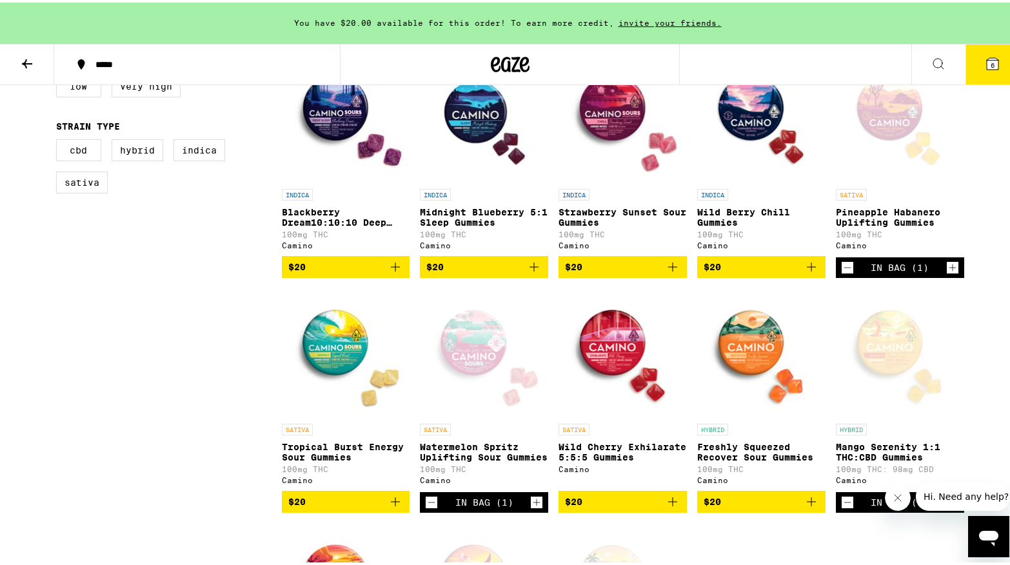
click at [467, 355] on div "Open page for Watermelon Spritz Uplifting Sour Gummies from Camino" at bounding box center [484, 350] width 128 height 129
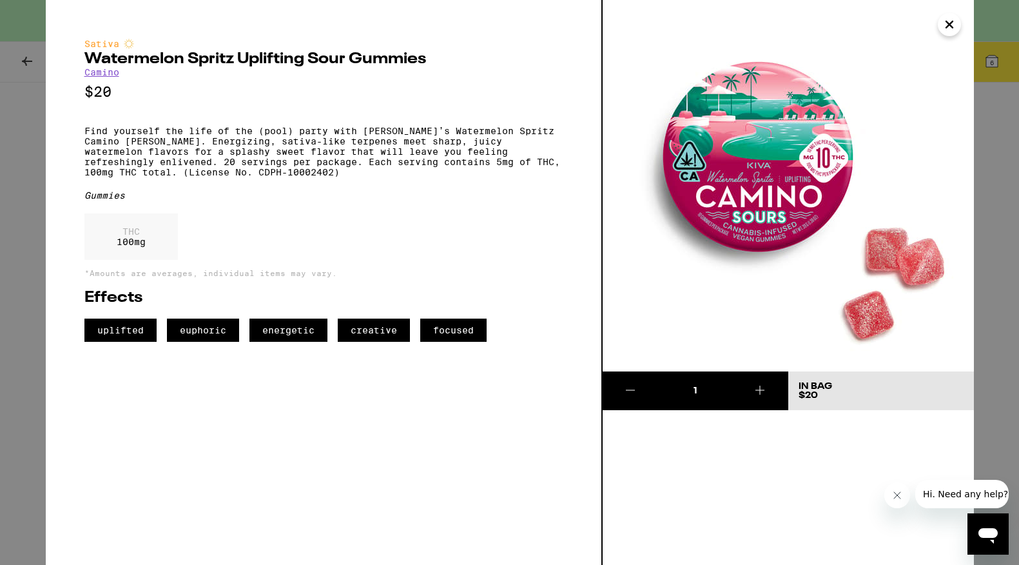
click at [950, 27] on icon "Close" at bounding box center [949, 24] width 15 height 19
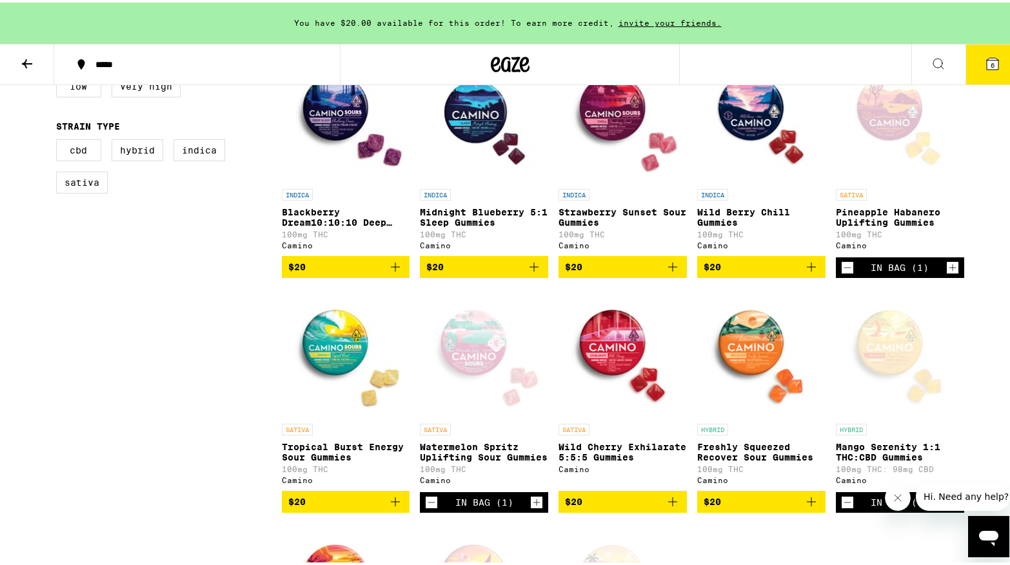
click at [873, 113] on div "Open page for Pineapple Habanero Uplifting Gummies from Camino" at bounding box center [900, 115] width 128 height 129
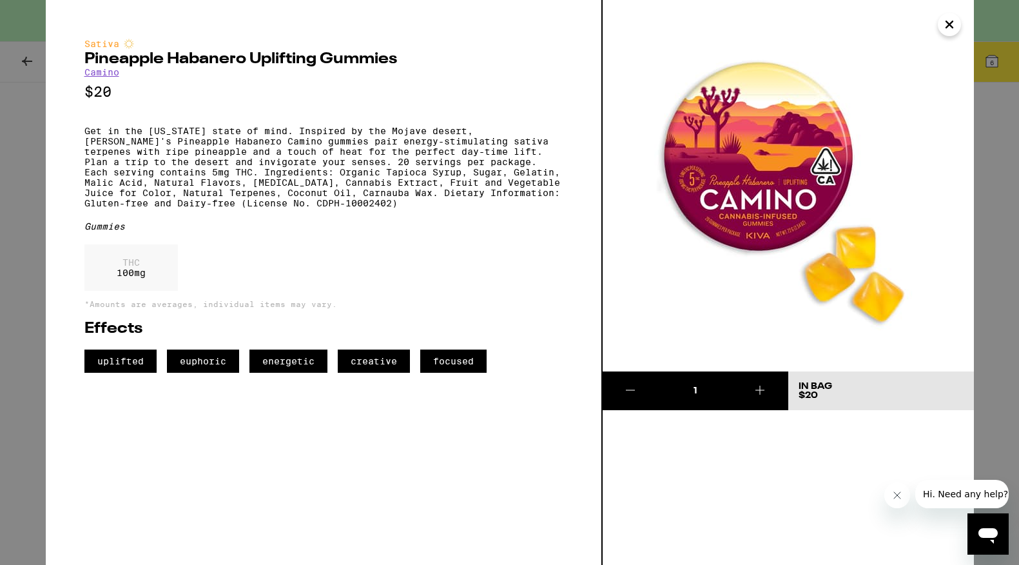
click at [947, 26] on icon "Close" at bounding box center [949, 24] width 6 height 6
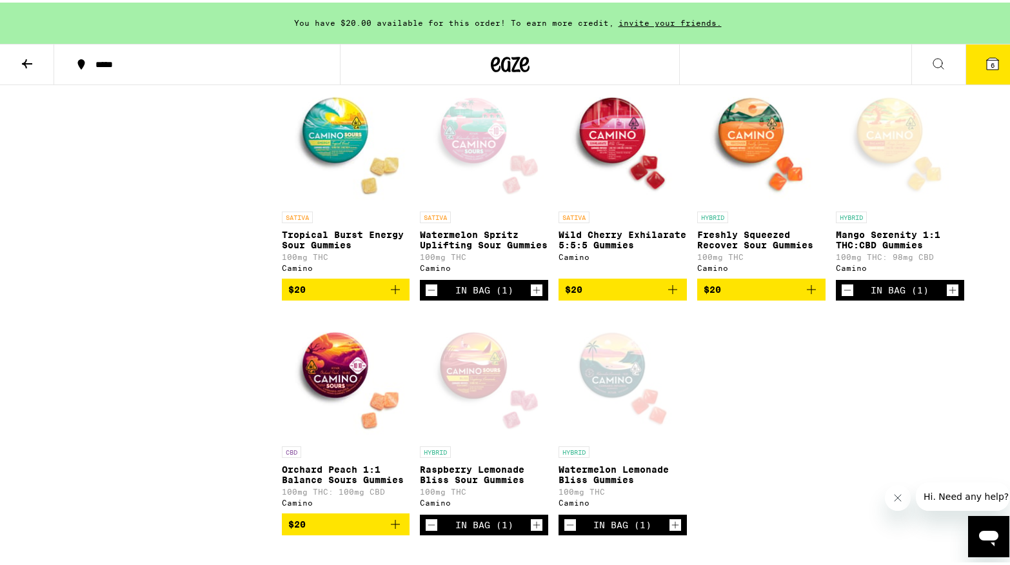
scroll to position [703, 0]
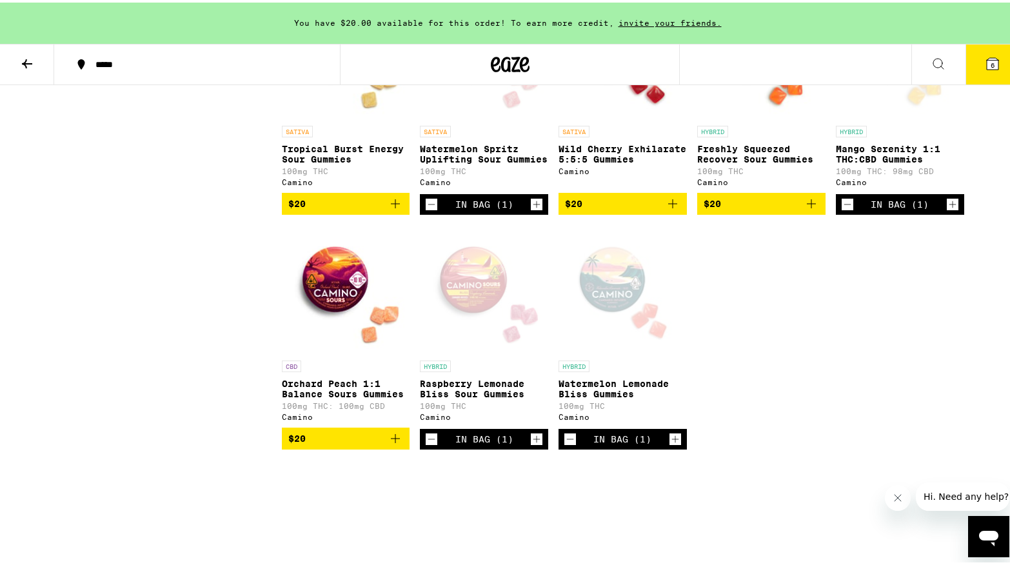
click at [534, 444] on icon "Increment" at bounding box center [537, 436] width 12 height 15
click at [391, 440] on icon "Add to bag" at bounding box center [395, 435] width 9 height 9
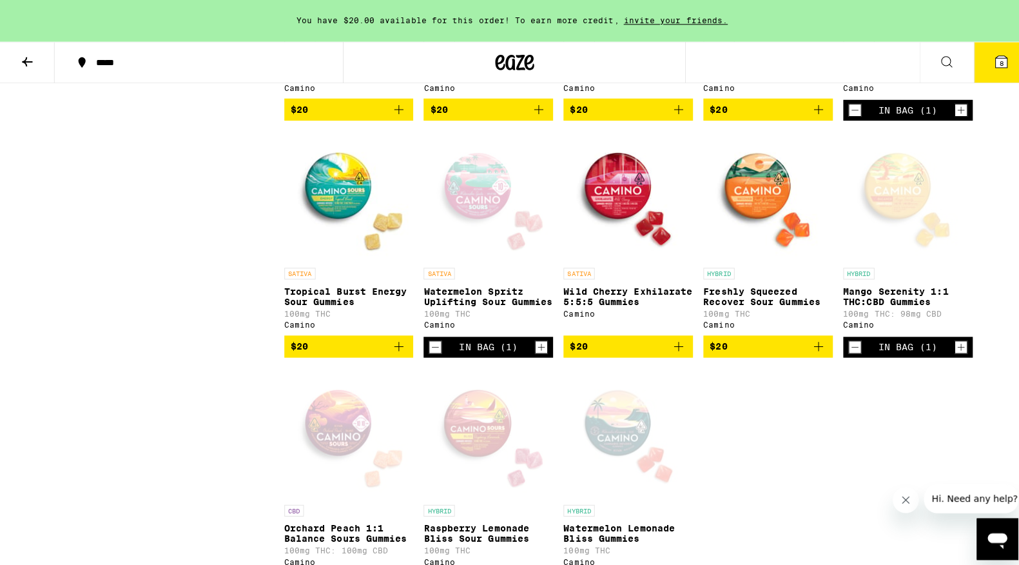
scroll to position [719, 0]
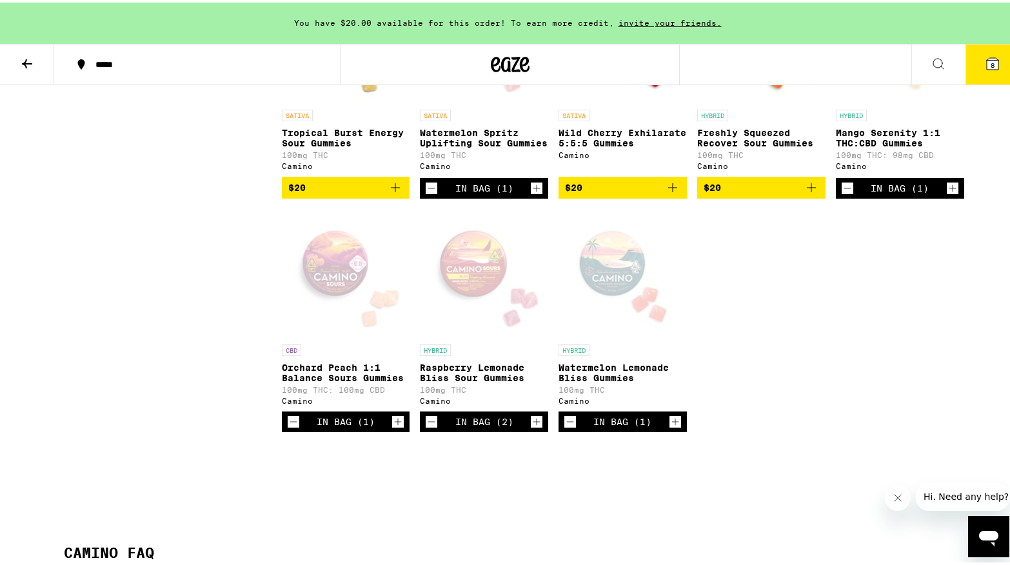
click at [605, 279] on div "Open page for Watermelon Lemonade Bliss Gummies from Camino" at bounding box center [622, 270] width 128 height 129
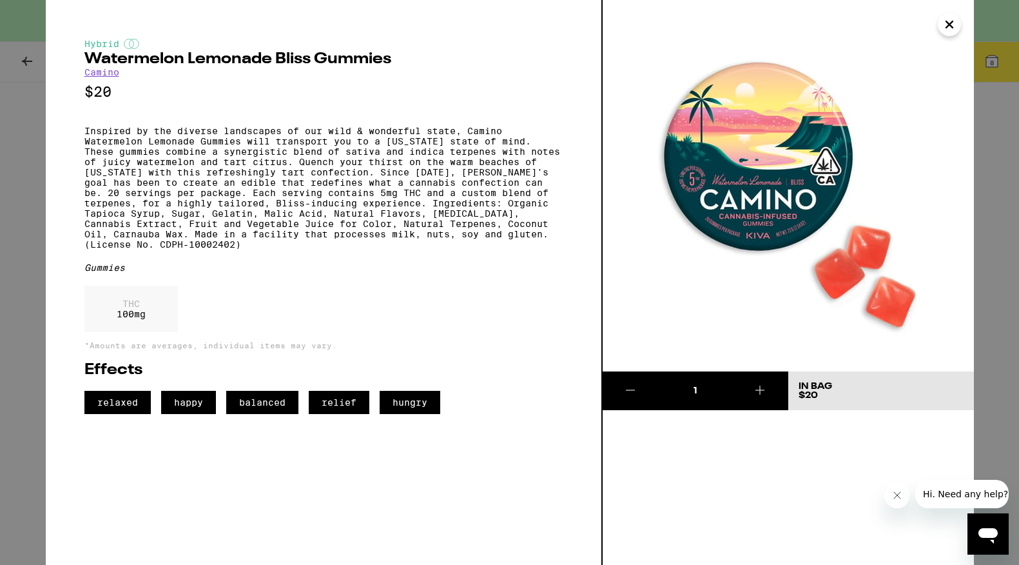
click at [950, 25] on icon "Close" at bounding box center [949, 24] width 6 height 6
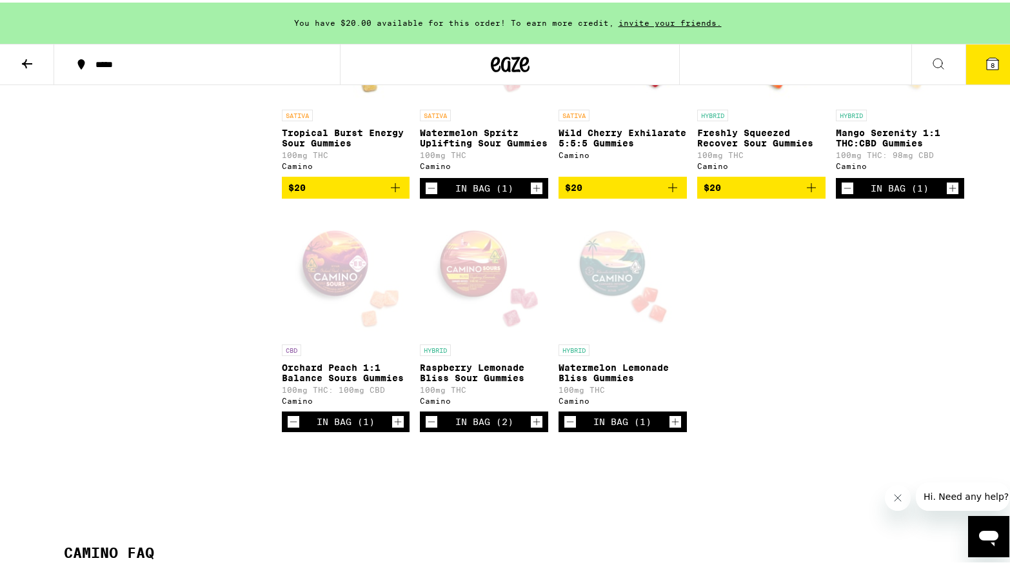
click at [479, 277] on div "Open page for Raspberry Lemonade Bliss Sour Gummies from Camino" at bounding box center [484, 270] width 128 height 129
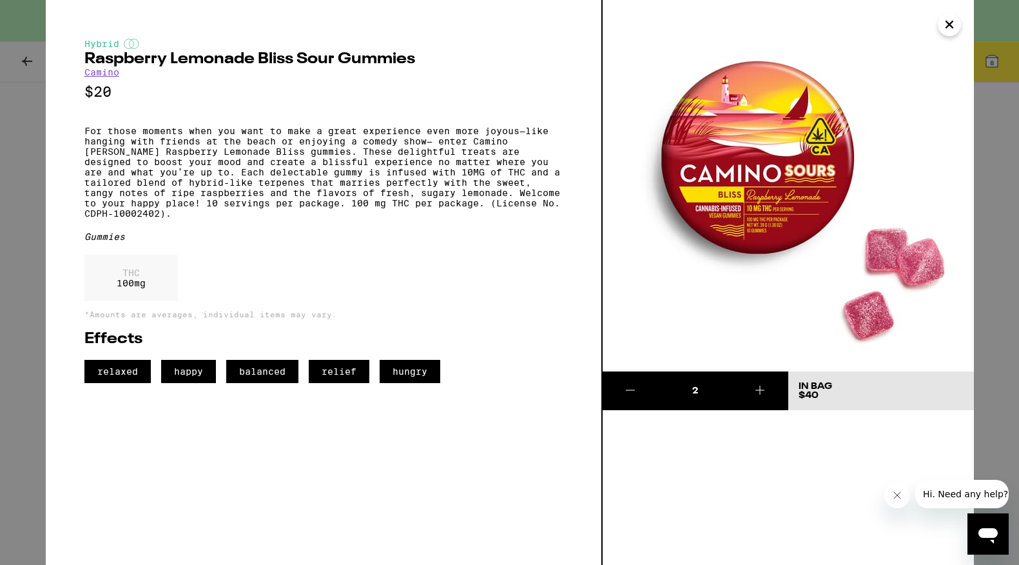
click at [948, 22] on icon "Close" at bounding box center [949, 24] width 15 height 19
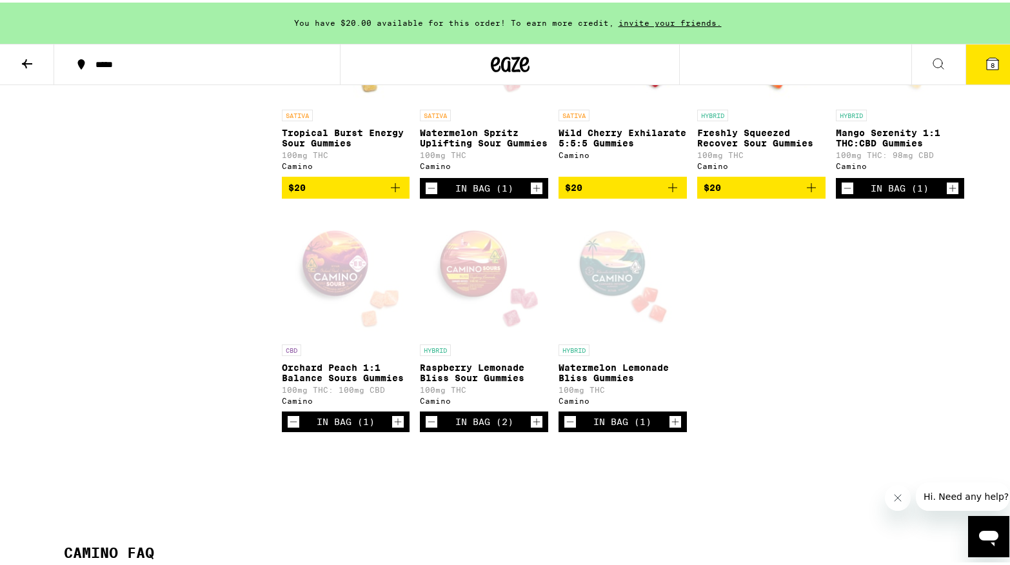
click at [609, 282] on div "Open page for Watermelon Lemonade Bliss Gummies from Camino" at bounding box center [622, 270] width 128 height 129
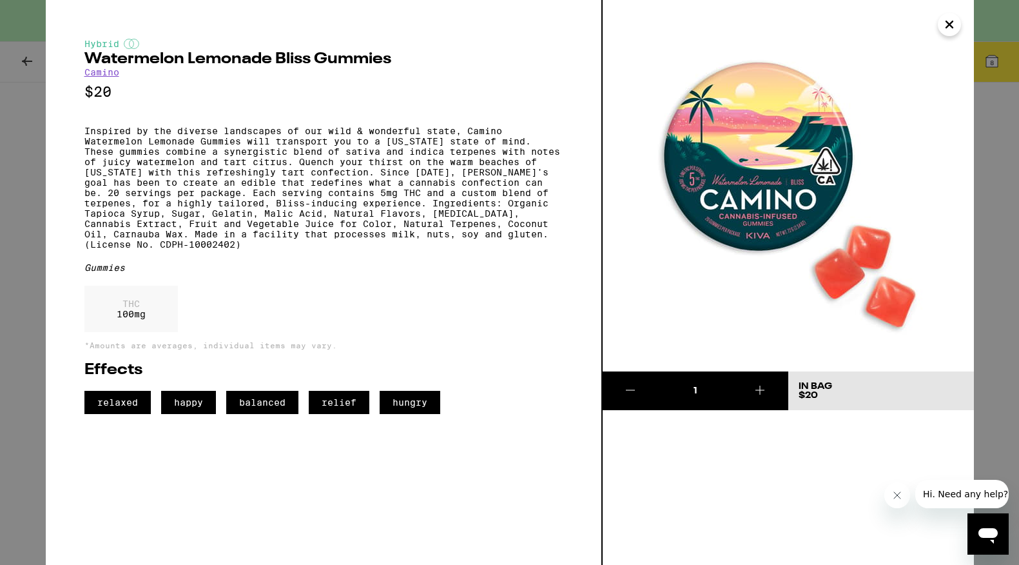
click at [953, 30] on icon "Close" at bounding box center [949, 24] width 15 height 19
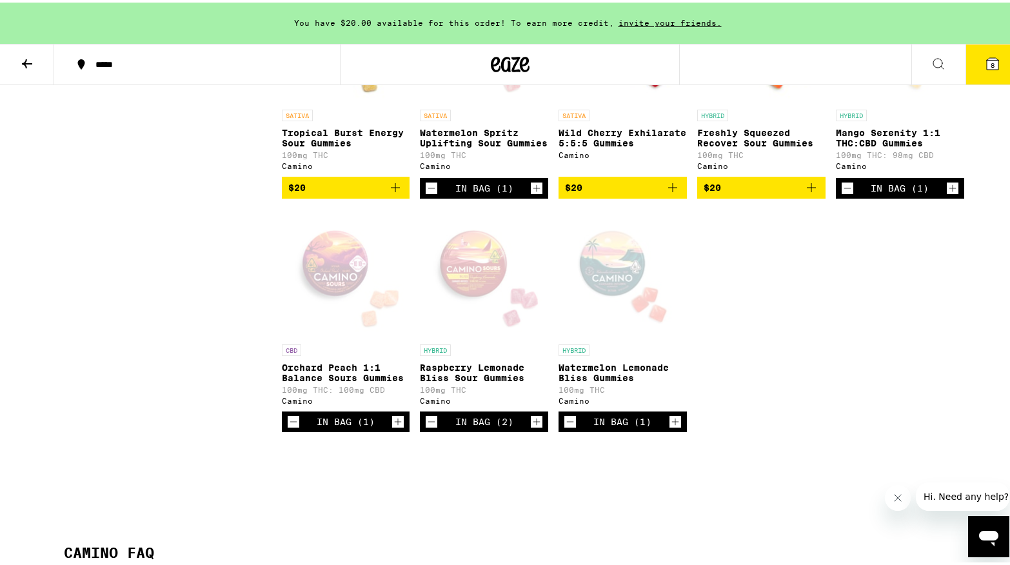
click at [614, 282] on div "Open page for Watermelon Lemonade Bliss Gummies from Camino" at bounding box center [622, 270] width 128 height 129
